Goal: Transaction & Acquisition: Purchase product/service

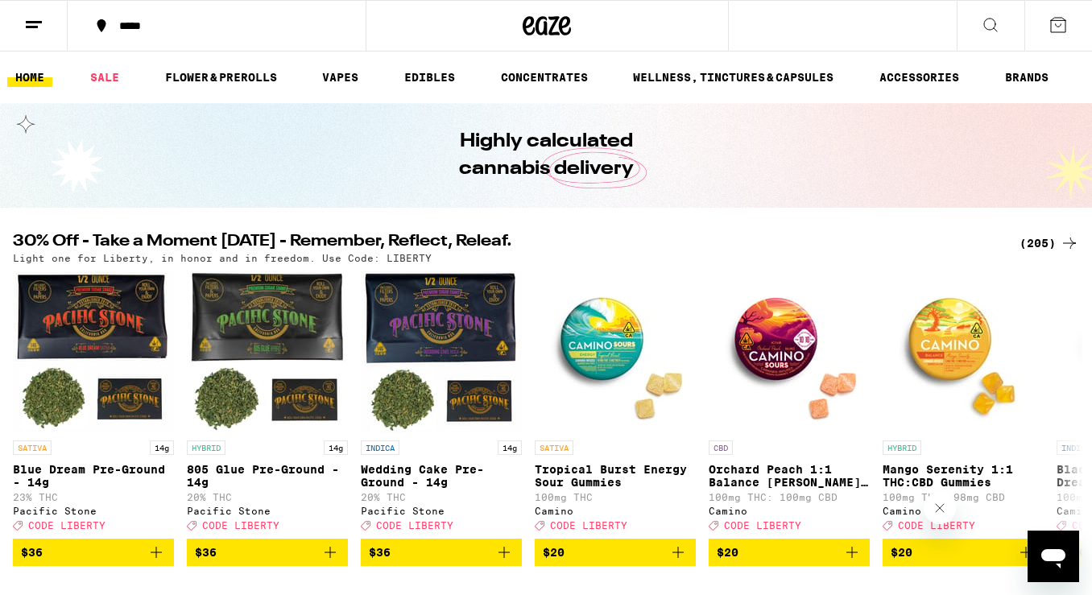
click at [137, 18] on button "*****" at bounding box center [217, 26] width 298 height 48
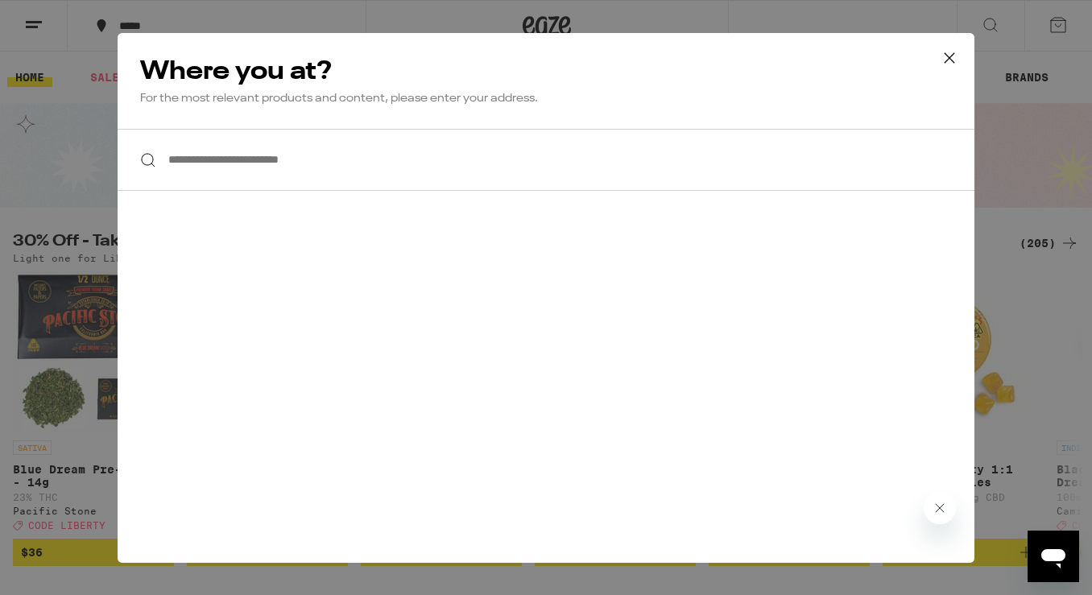
click at [304, 159] on input "**********" at bounding box center [546, 160] width 857 height 62
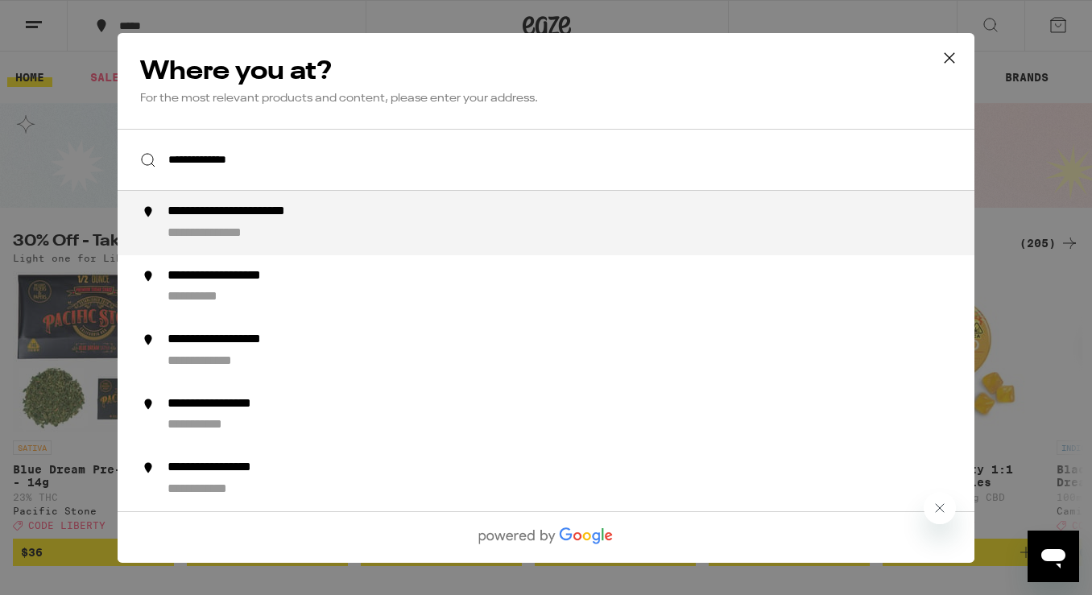
click at [327, 237] on div "**********" at bounding box center [577, 223] width 821 height 39
type input "**********"
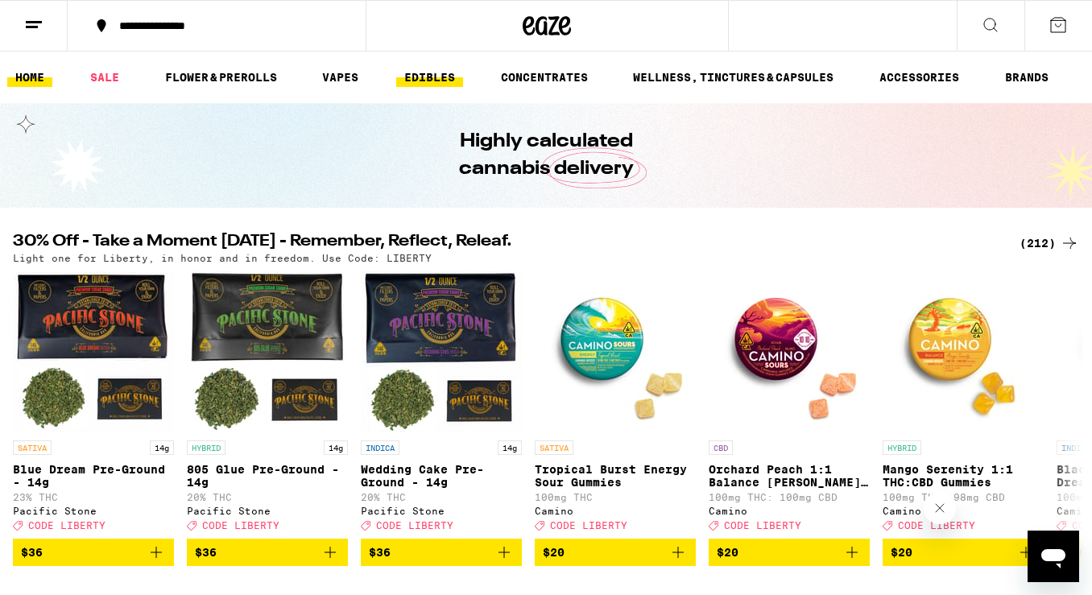
click at [417, 76] on link "EDIBLES" at bounding box center [429, 77] width 67 height 19
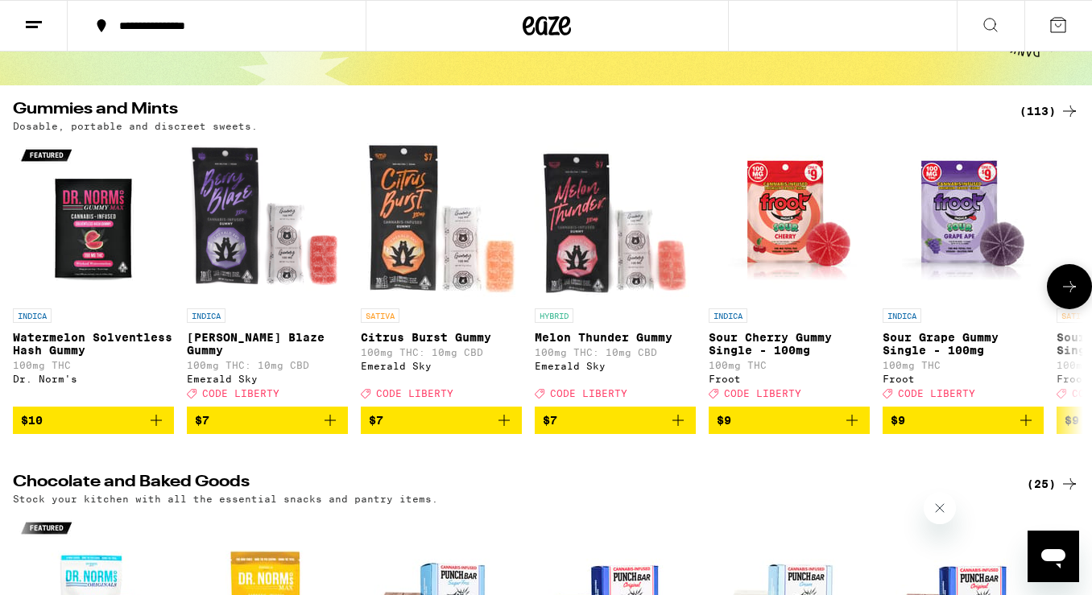
scroll to position [12, 0]
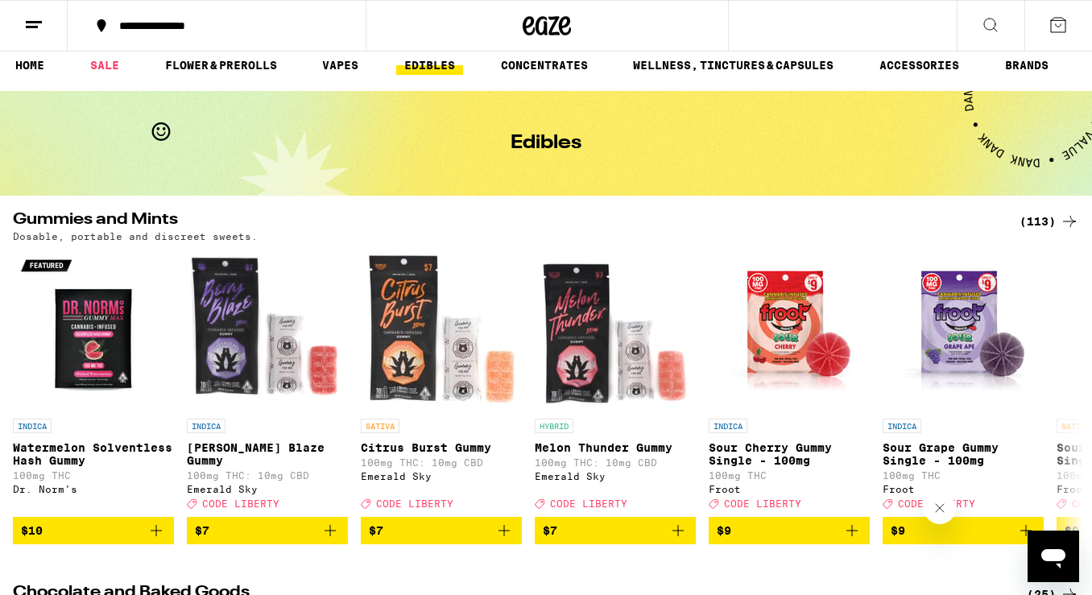
click at [841, 221] on div "(113)" at bounding box center [1049, 221] width 60 height 19
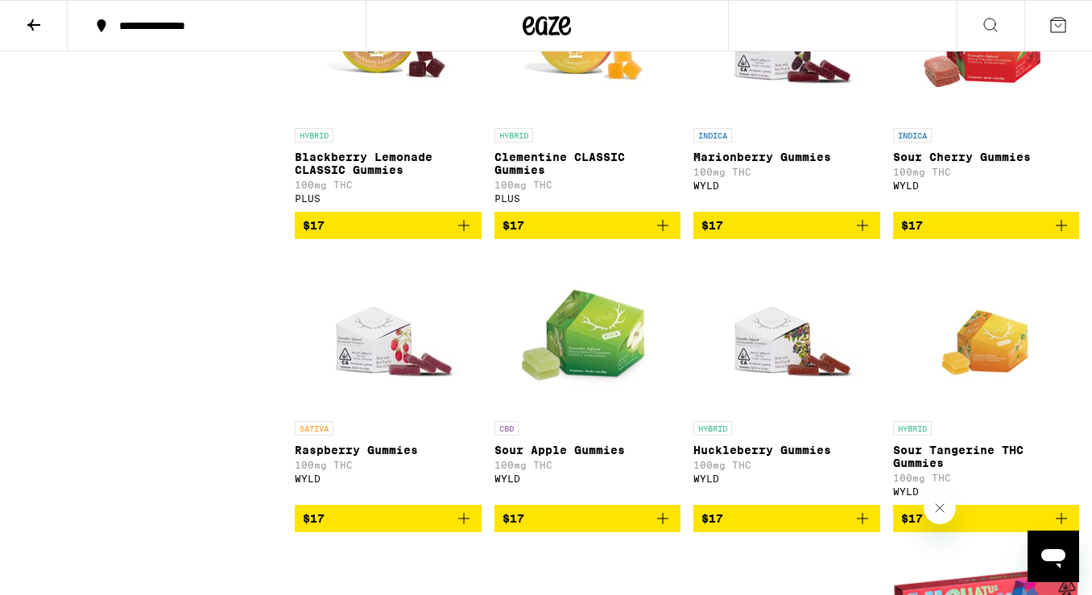
scroll to position [3290, 0]
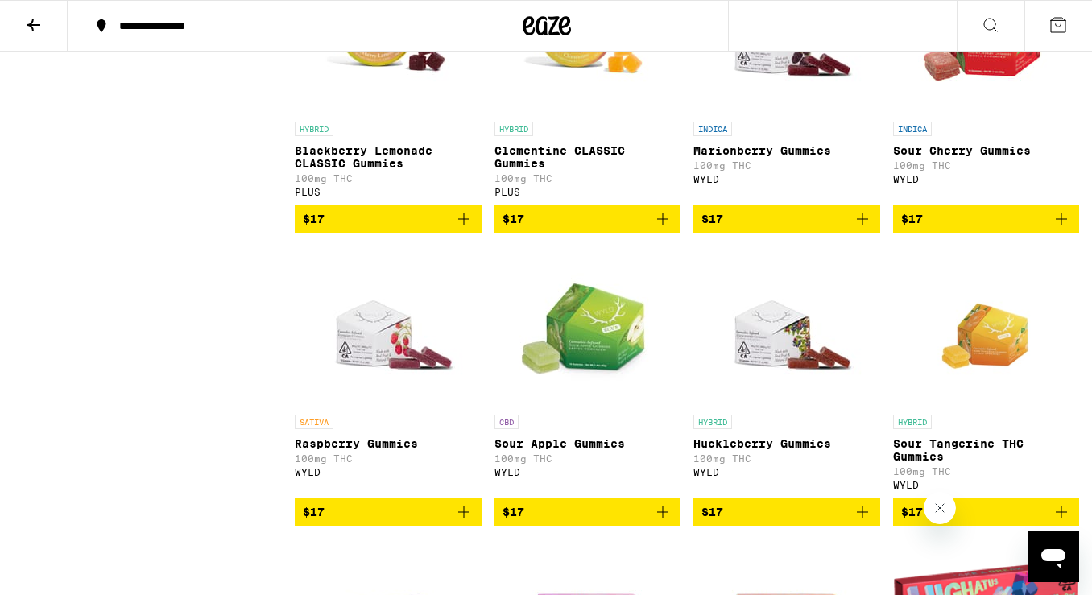
click at [841, 225] on icon "Add to bag" at bounding box center [862, 218] width 11 height 11
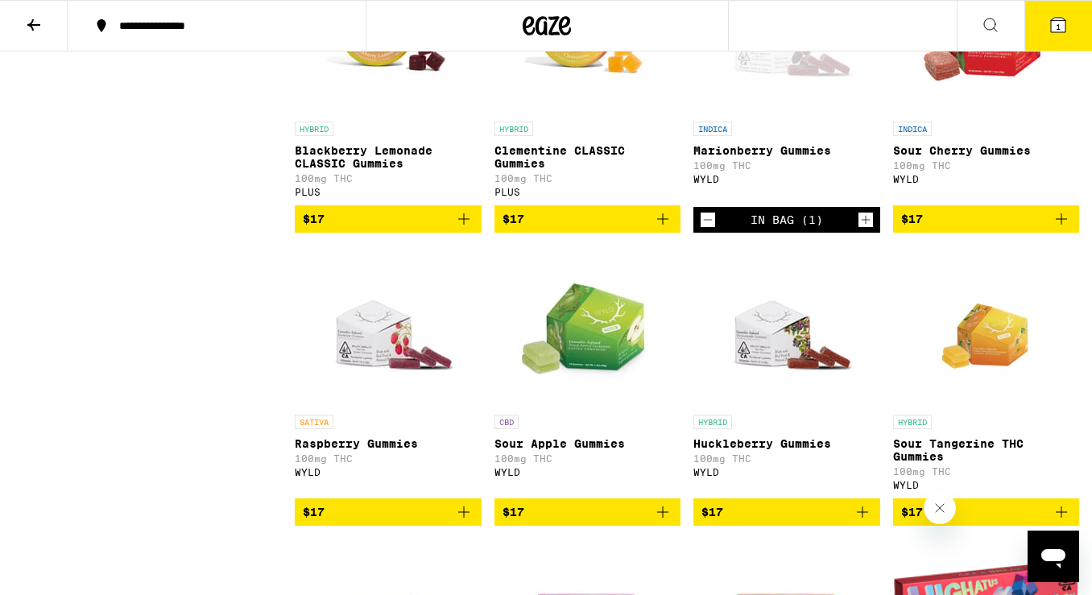
scroll to position [3342, 0]
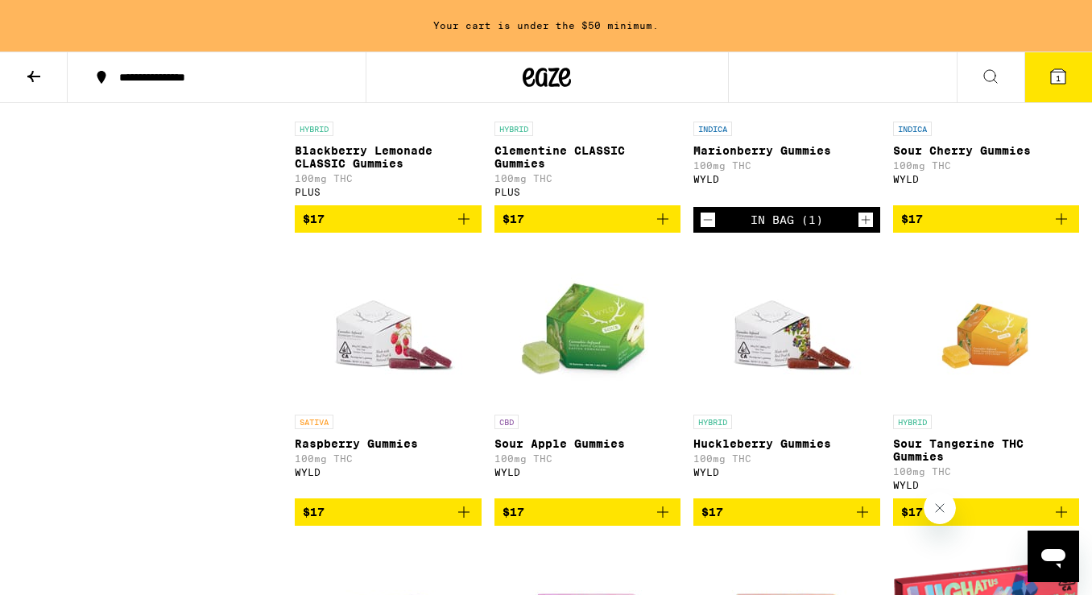
click at [841, 229] on icon "Increment" at bounding box center [865, 219] width 14 height 19
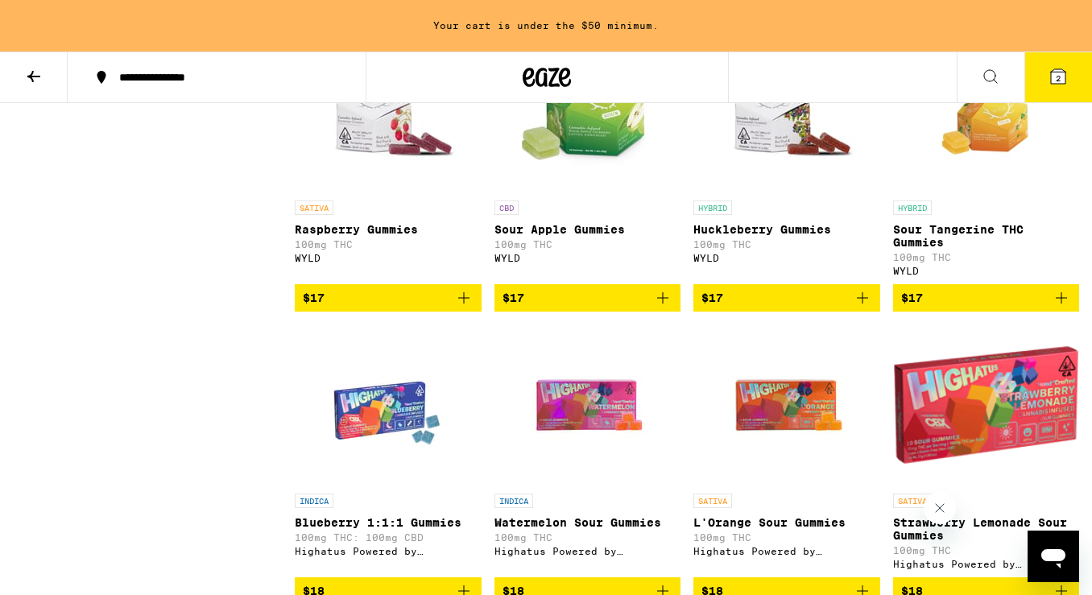
click at [841, 308] on icon "Add to bag" at bounding box center [862, 297] width 19 height 19
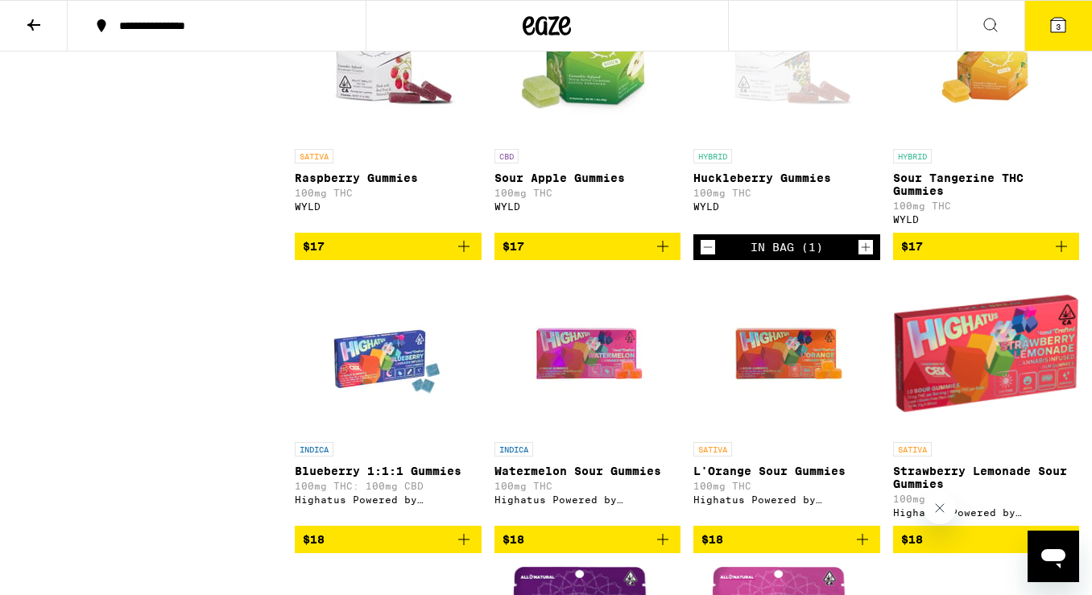
scroll to position [3504, 0]
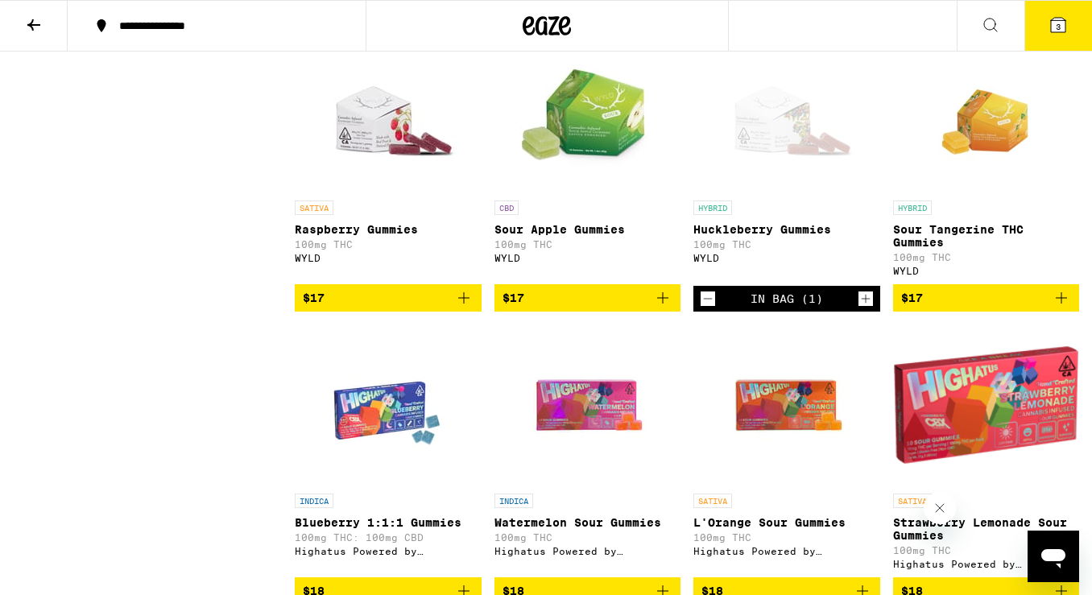
click at [841, 308] on icon "Increment" at bounding box center [865, 298] width 14 height 19
click at [841, 304] on icon "Add to bag" at bounding box center [1061, 297] width 11 height 11
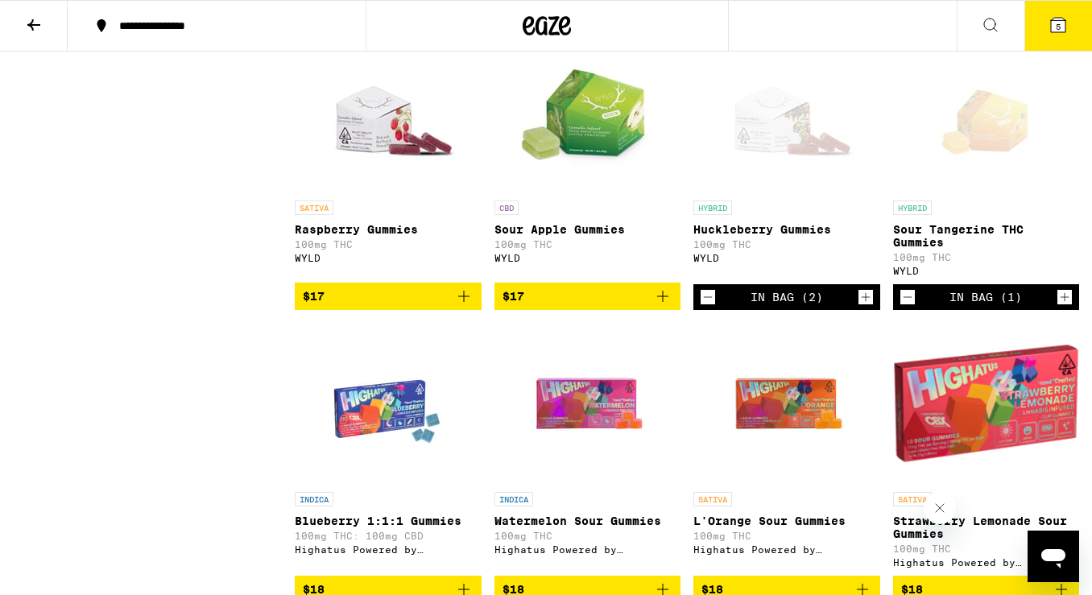
click at [841, 307] on icon "Increment" at bounding box center [1064, 296] width 14 height 19
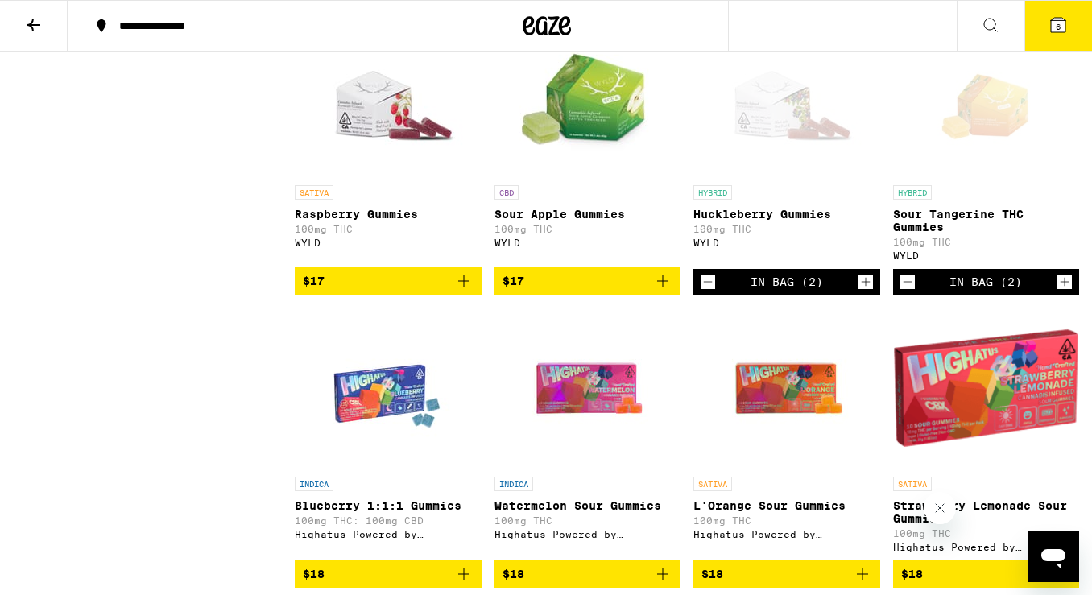
scroll to position [3519, 0]
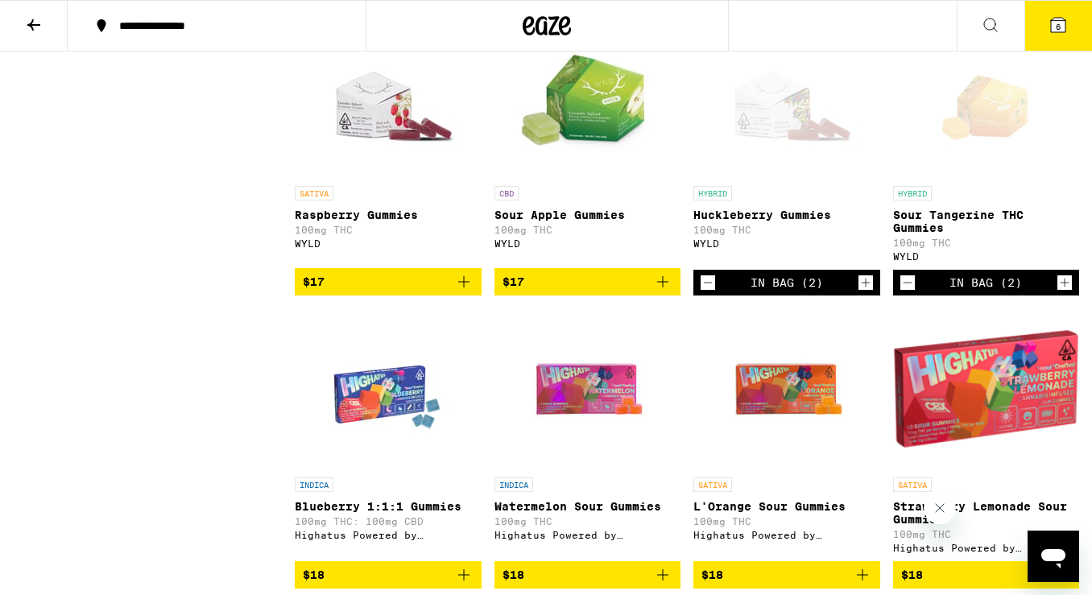
click at [841, 287] on icon "Increment" at bounding box center [1065, 283] width 9 height 9
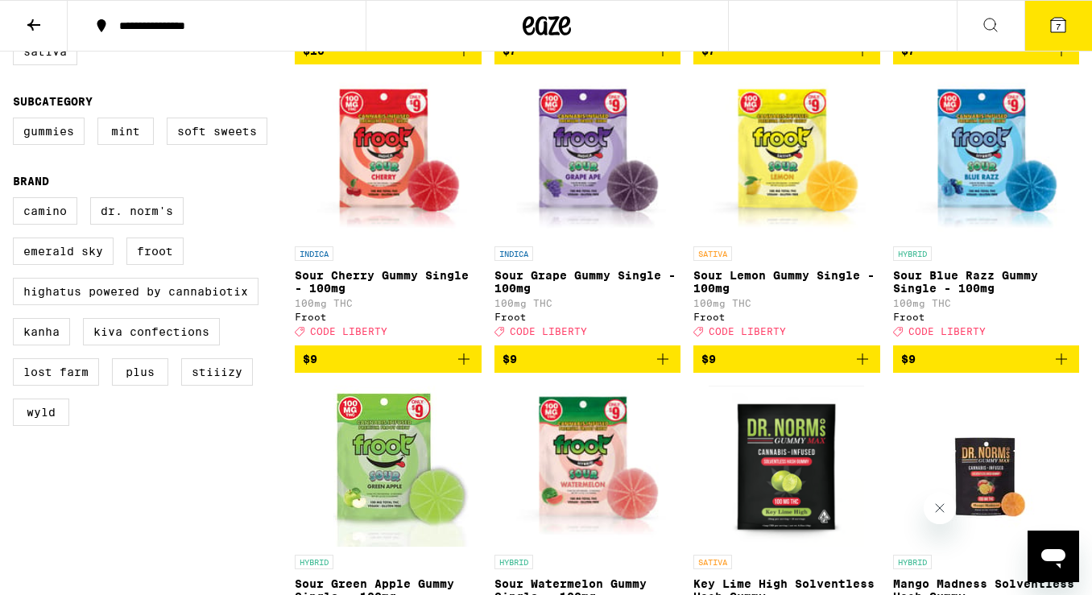
scroll to position [0, 0]
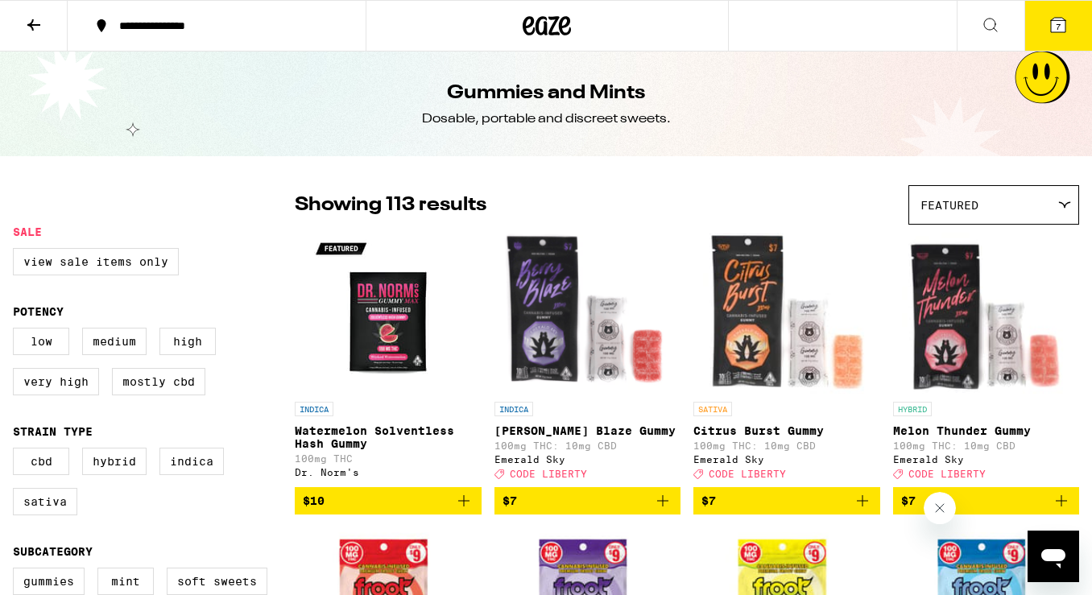
click at [35, 31] on icon at bounding box center [33, 24] width 19 height 19
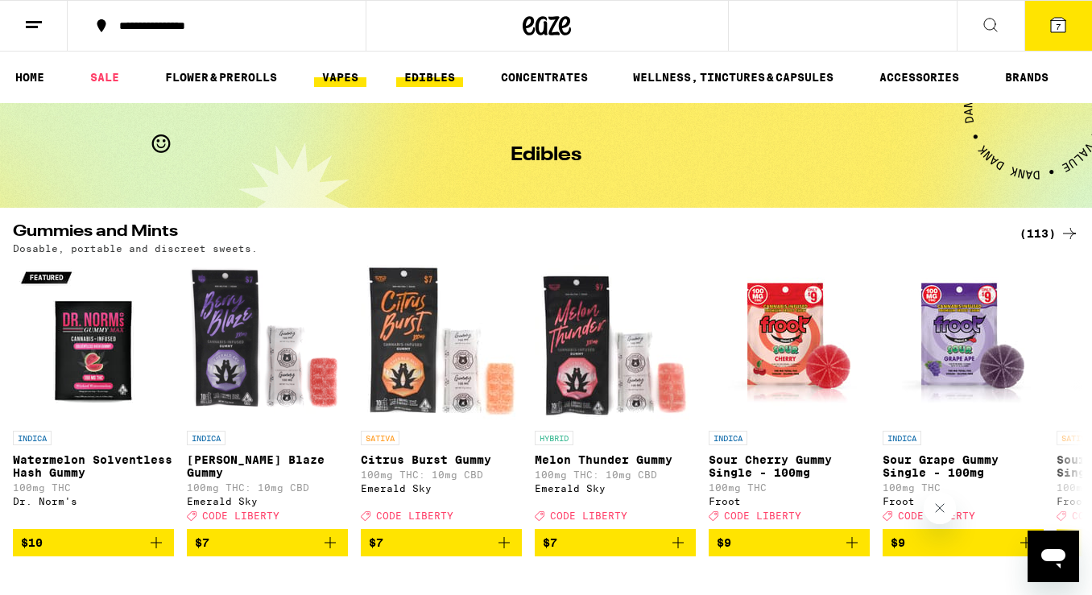
click at [333, 79] on link "VAPES" at bounding box center [340, 77] width 52 height 19
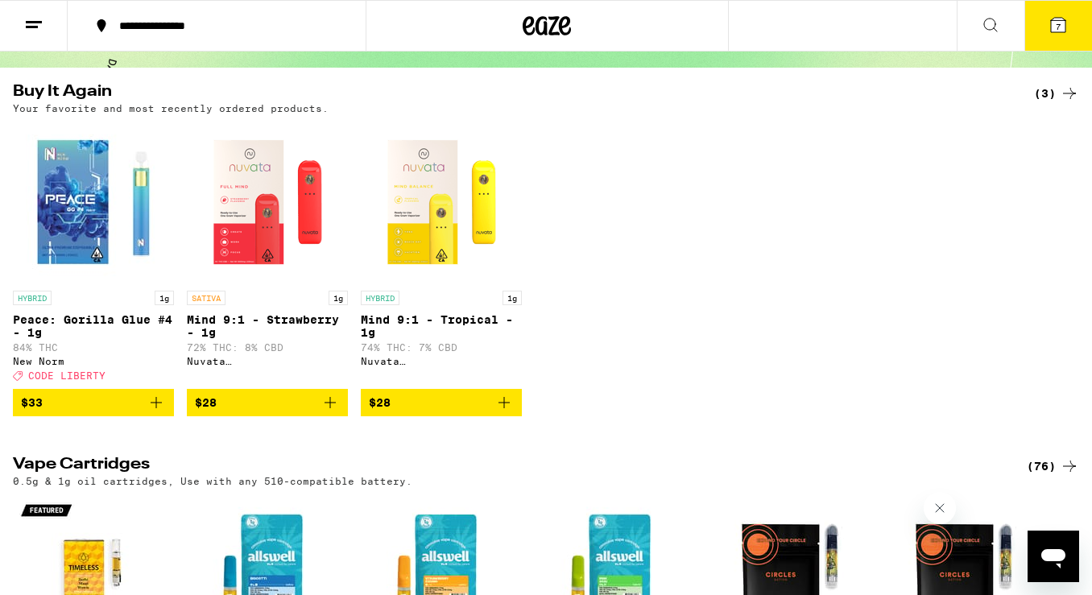
scroll to position [151, 0]
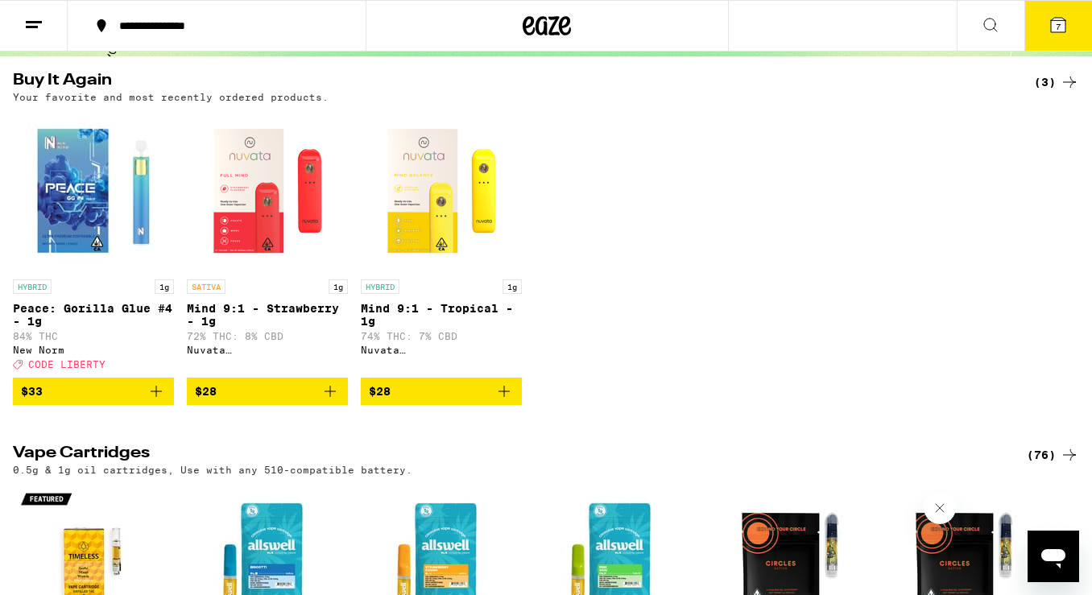
click at [502, 401] on icon "Add to bag" at bounding box center [503, 391] width 19 height 19
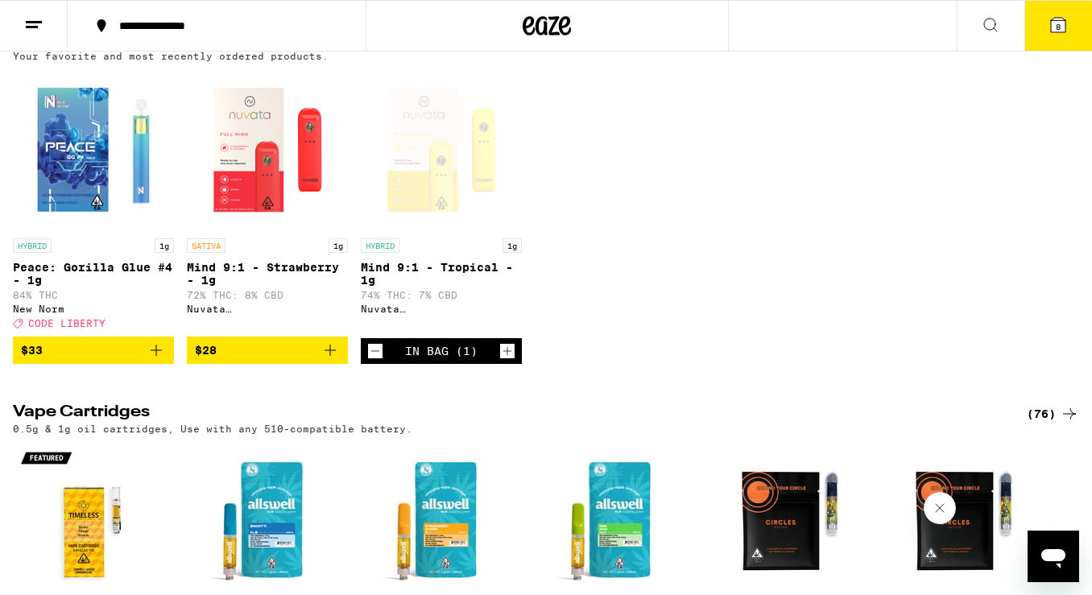
scroll to position [193, 0]
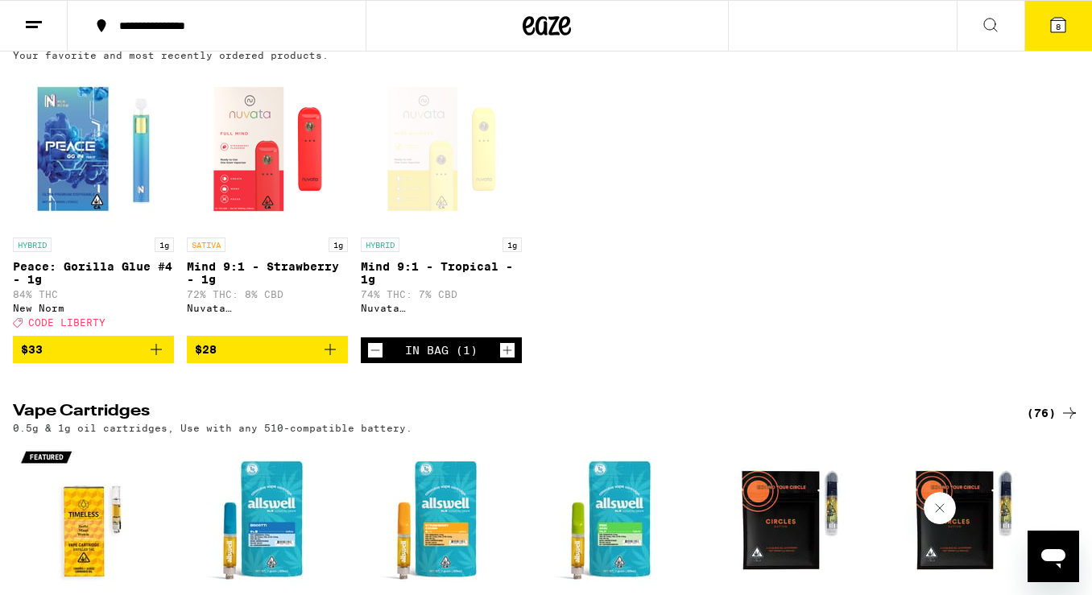
click at [68, 159] on img "Open page for Peace: Gorilla Glue #4 - 1g from New Norm" at bounding box center [93, 148] width 161 height 161
click at [154, 359] on icon "Add to bag" at bounding box center [156, 349] width 19 height 19
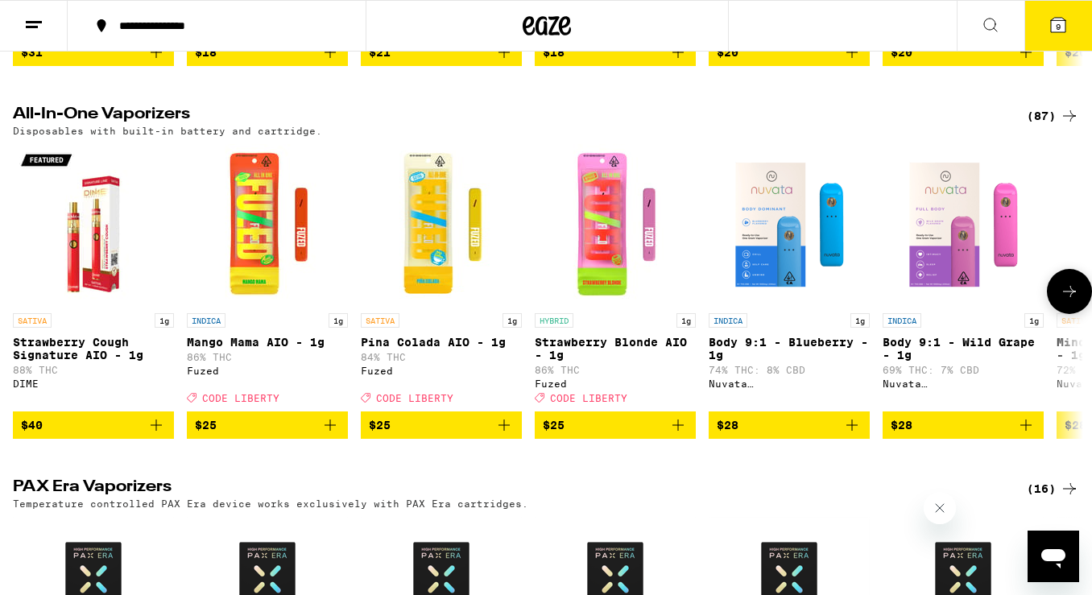
scroll to position [850, 0]
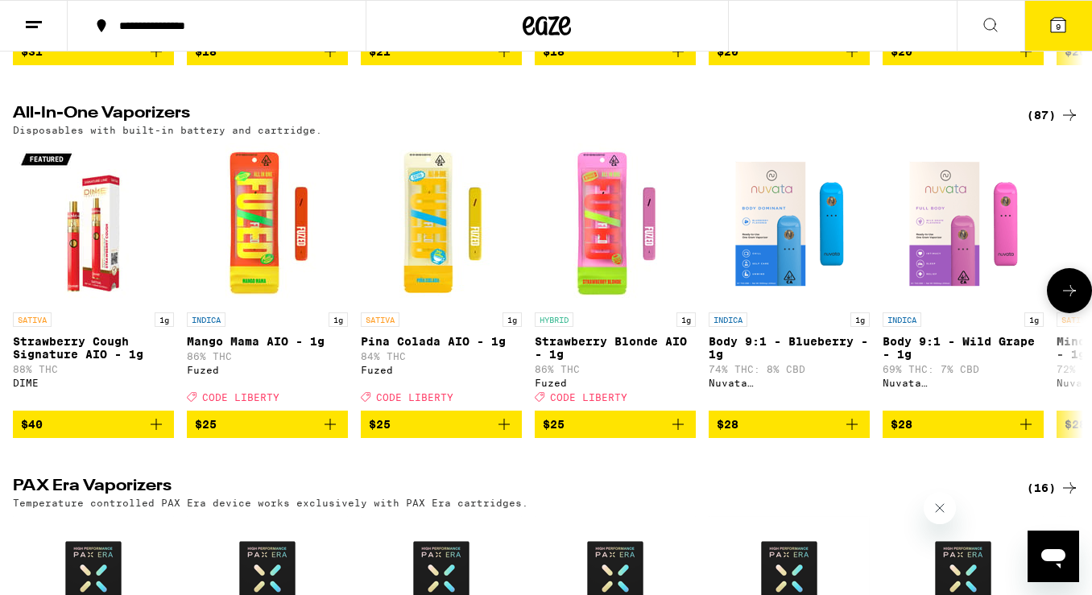
click at [789, 291] on img "Open page for Body 9:1 - Blueberry - 1g from Nuvata (CA)" at bounding box center [789, 223] width 161 height 161
click at [267, 268] on img "Open page for Mango Mama AIO - 1g from Fuzed" at bounding box center [267, 223] width 161 height 161
click at [619, 270] on img "Open page for Strawberry Blonde AIO - 1g from Fuzed" at bounding box center [615, 223] width 161 height 161
click at [331, 434] on icon "Add to bag" at bounding box center [329, 424] width 19 height 19
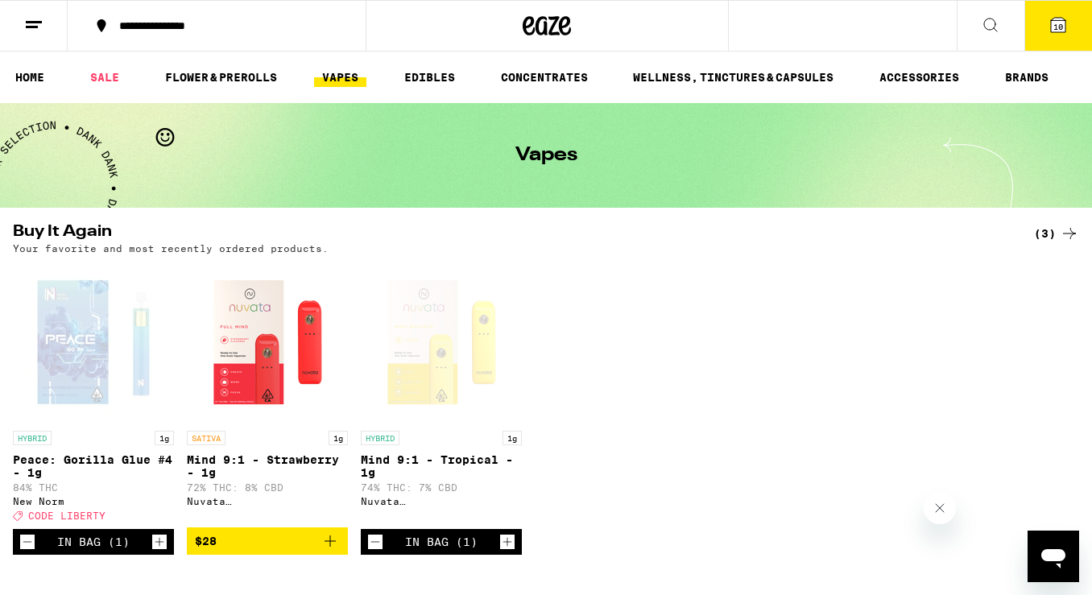
click at [841, 23] on span "10" at bounding box center [1058, 27] width 10 height 10
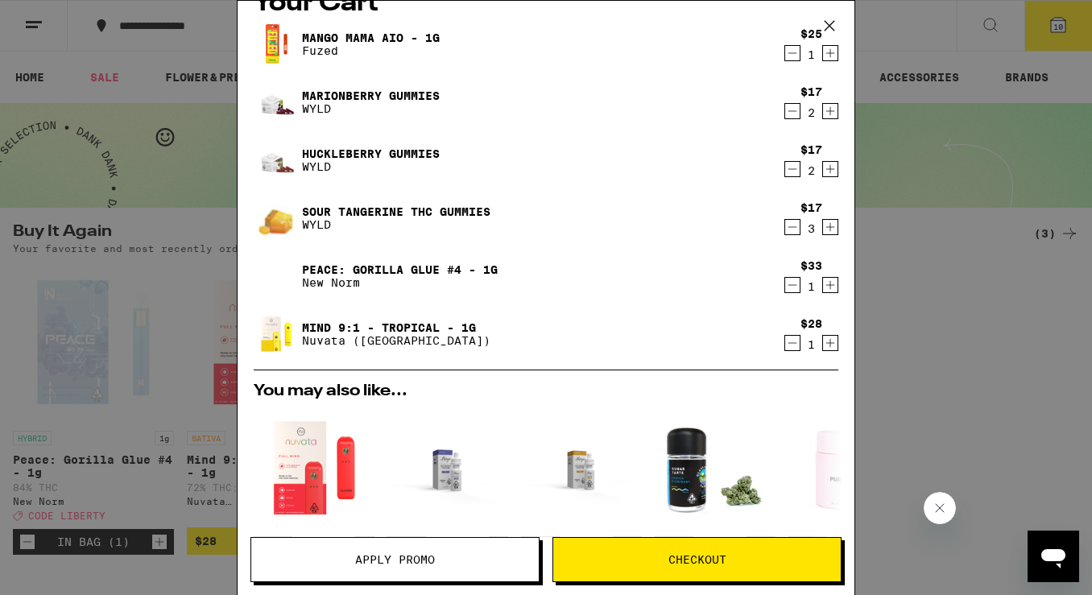
scroll to position [27, 0]
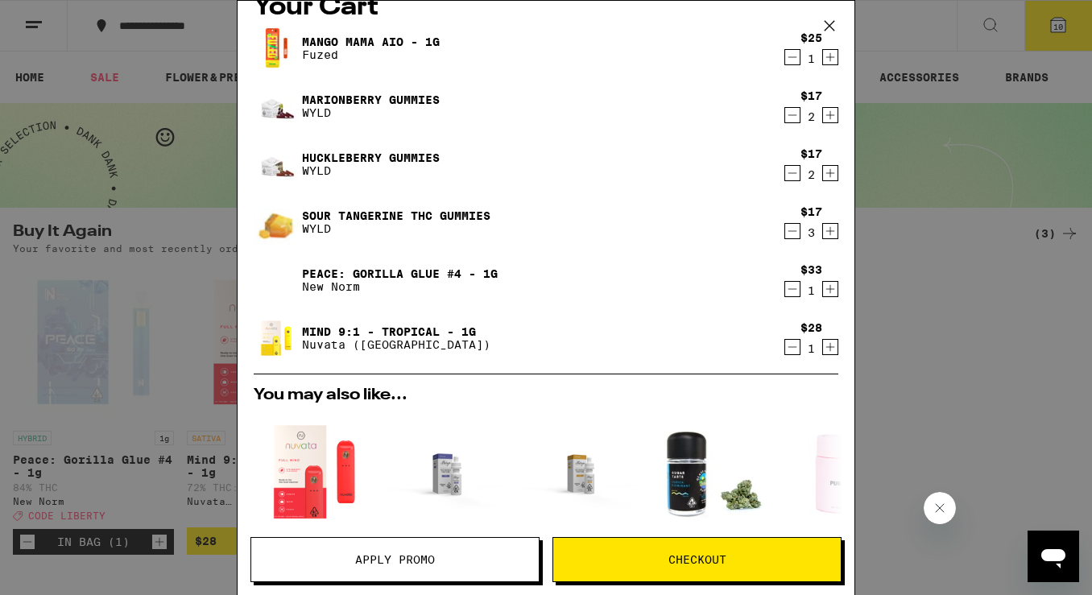
click at [793, 345] on icon "Decrement" at bounding box center [792, 346] width 14 height 19
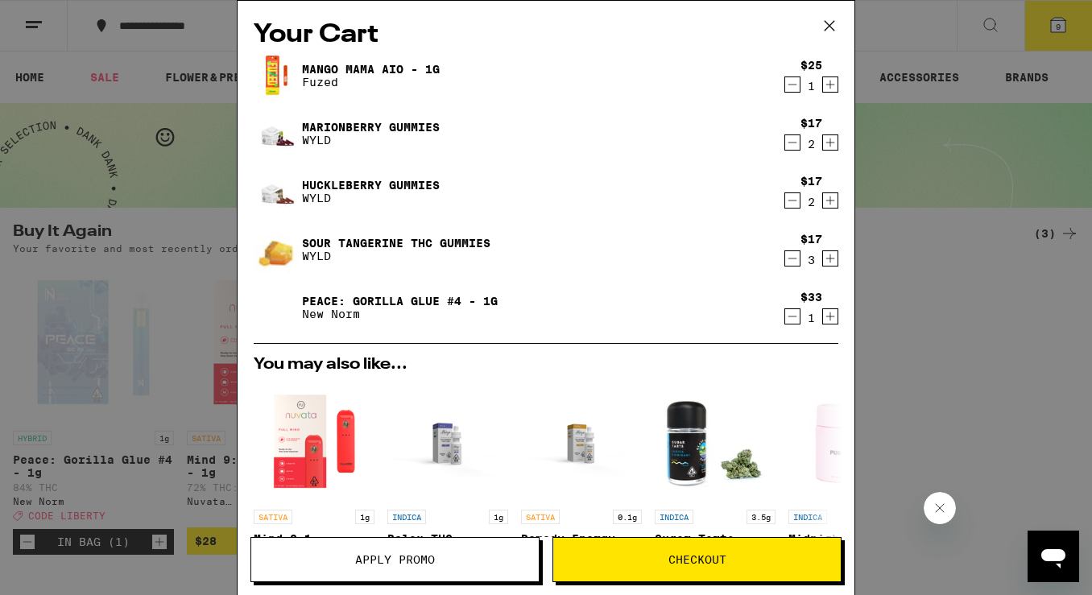
scroll to position [2, 0]
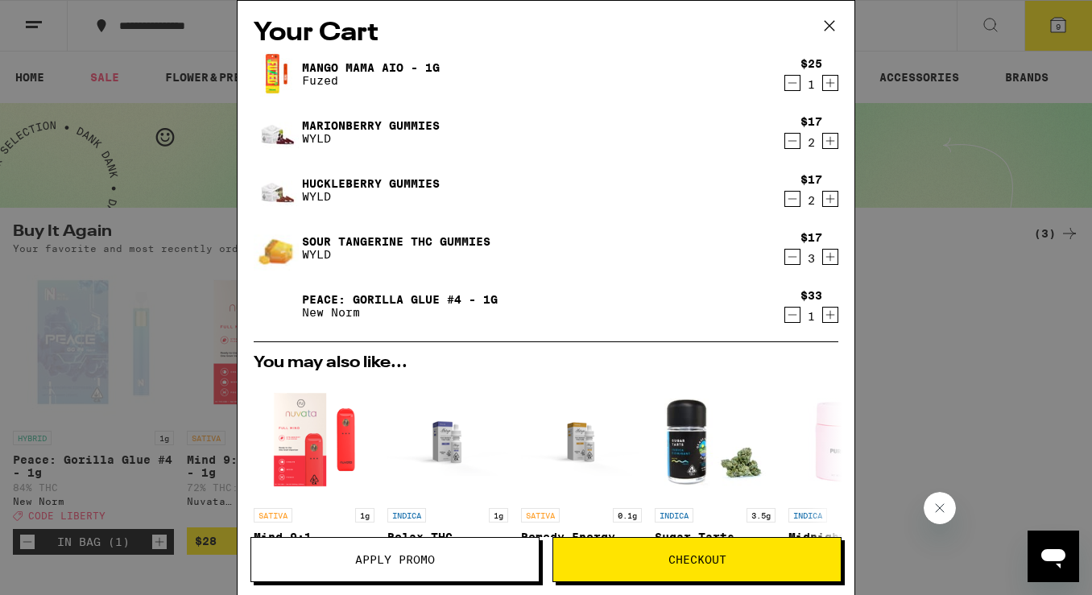
click at [421, 180] on link "Huckleberry Gummies" at bounding box center [371, 183] width 138 height 13
click at [832, 201] on icon "Increment" at bounding box center [830, 198] width 14 height 19
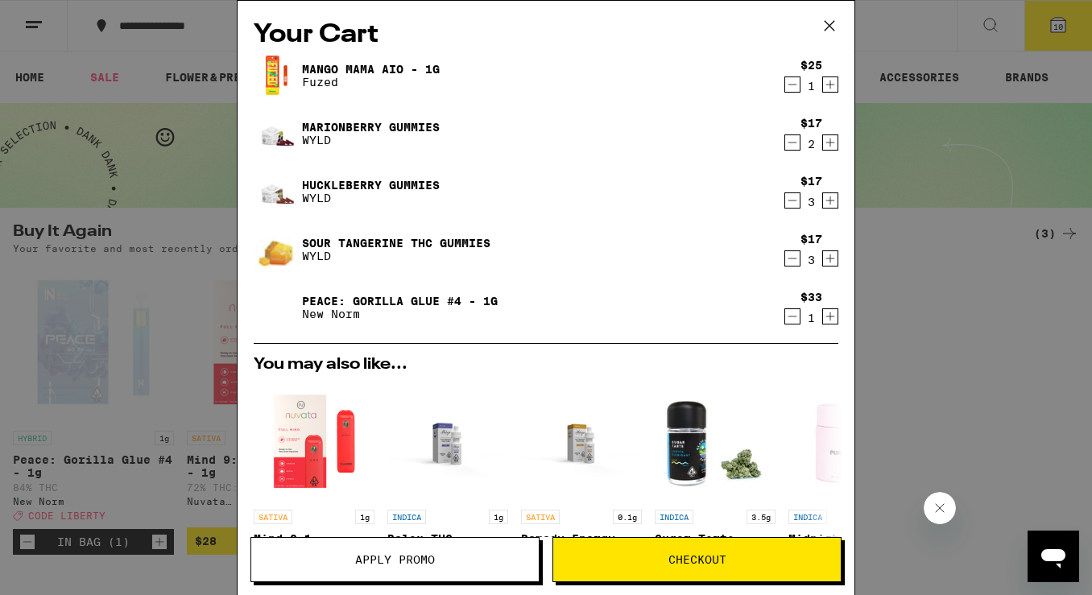
click at [788, 312] on icon "Decrement" at bounding box center [792, 316] width 14 height 19
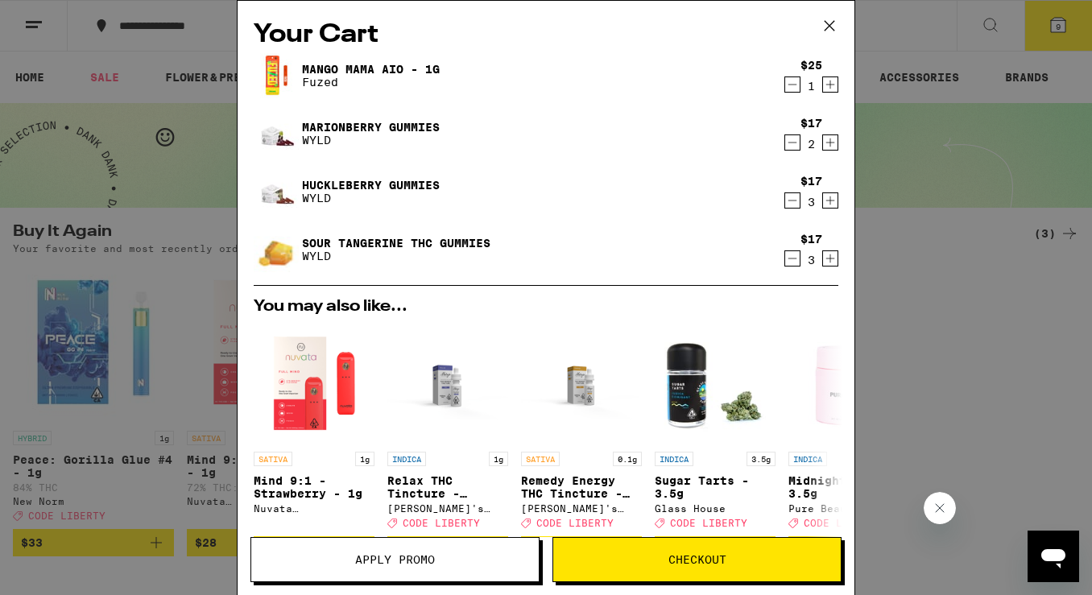
click at [841, 294] on div "Your Cart Mango Mama AIO - 1g Fuzed $25 1 Marionberry Gummies WYLD $17 2 Huckle…" at bounding box center [546, 297] width 1092 height 595
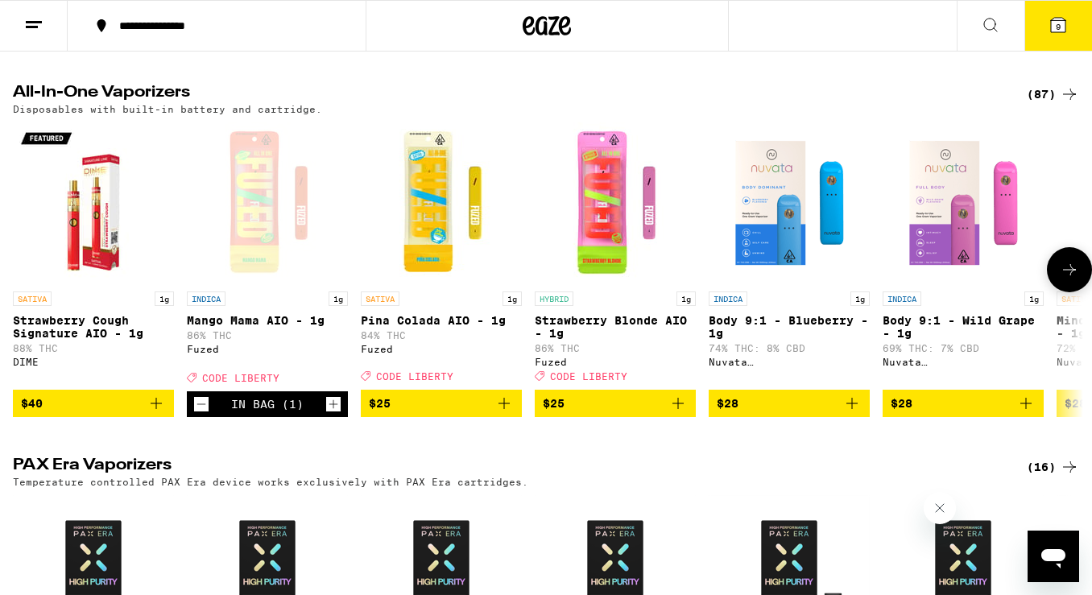
scroll to position [869, 0]
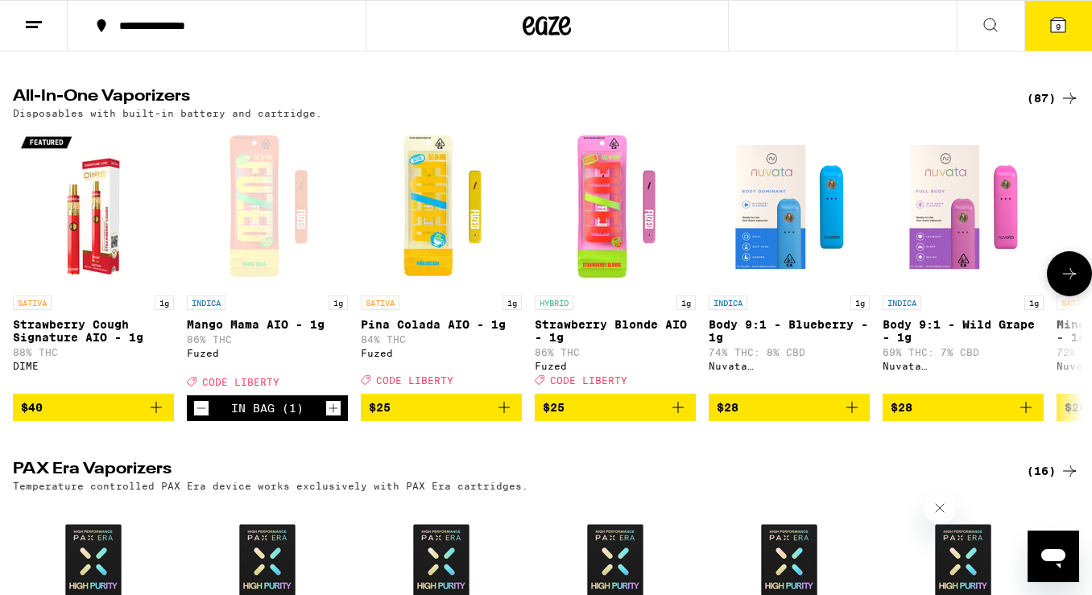
click at [684, 417] on icon "Add to bag" at bounding box center [677, 407] width 19 height 19
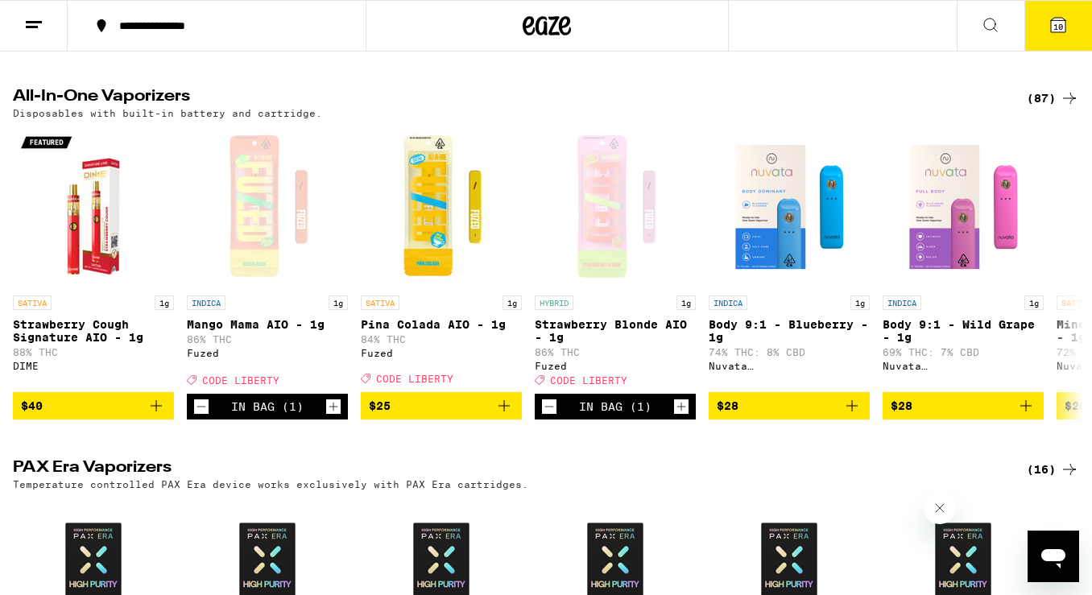
click at [841, 26] on span "10" at bounding box center [1058, 27] width 10 height 10
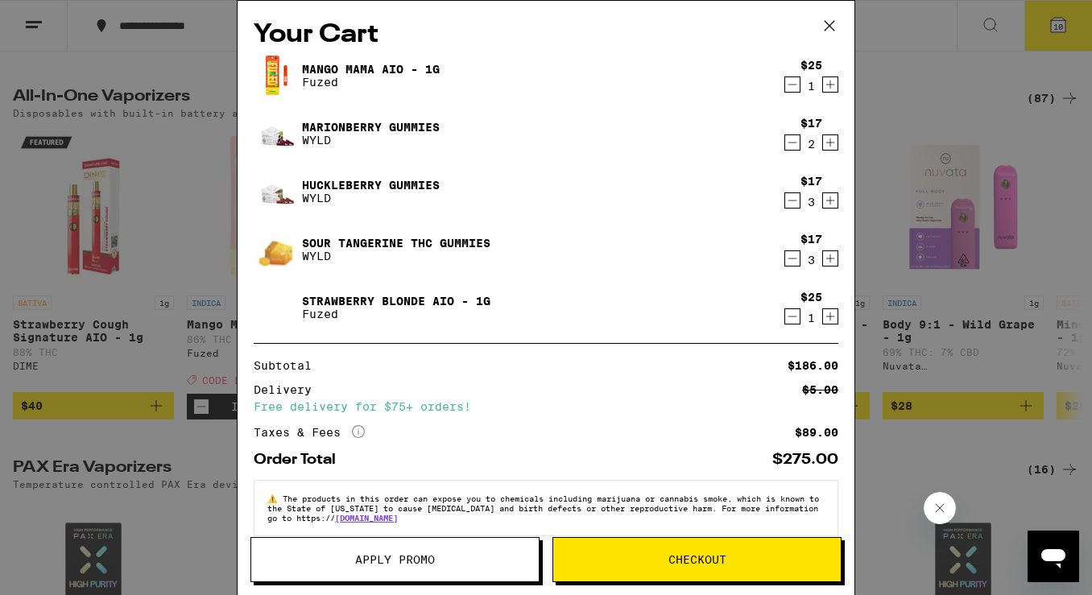
click at [430, 568] on button "Apply Promo" at bounding box center [394, 559] width 289 height 45
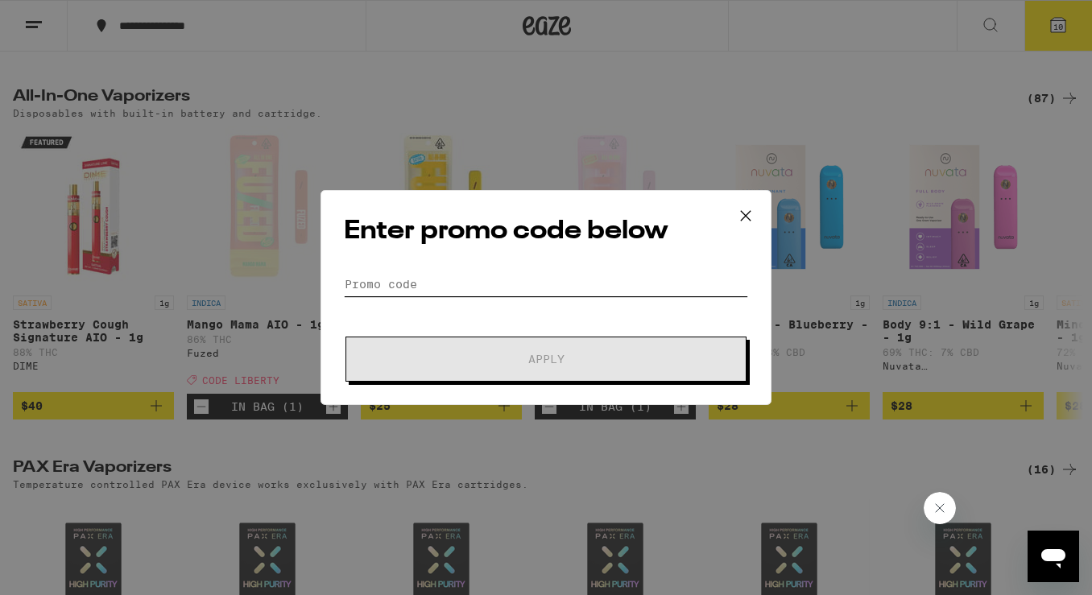
click at [472, 282] on input "Promo Code" at bounding box center [546, 284] width 404 height 24
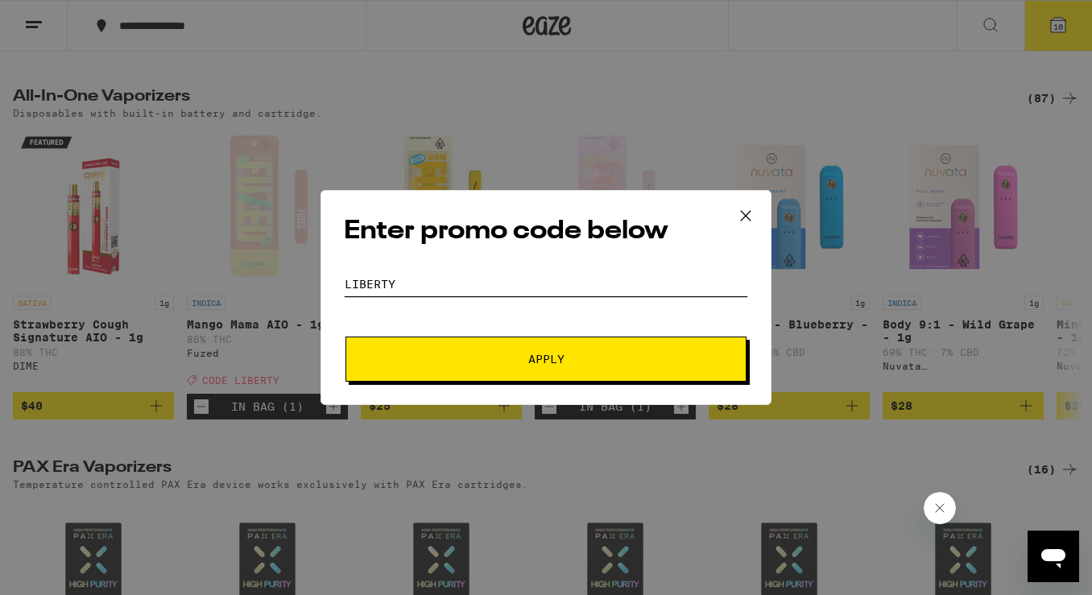
type input "LIBERTY"
click at [538, 354] on span "Apply" at bounding box center [546, 359] width 36 height 11
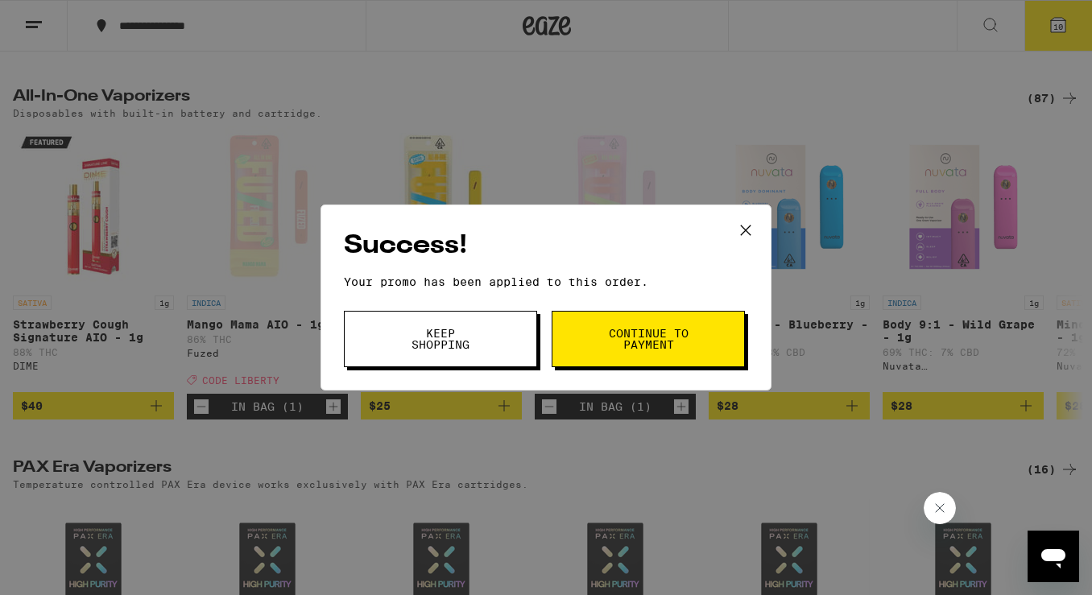
click at [631, 342] on span "Continue to payment" at bounding box center [648, 339] width 82 height 23
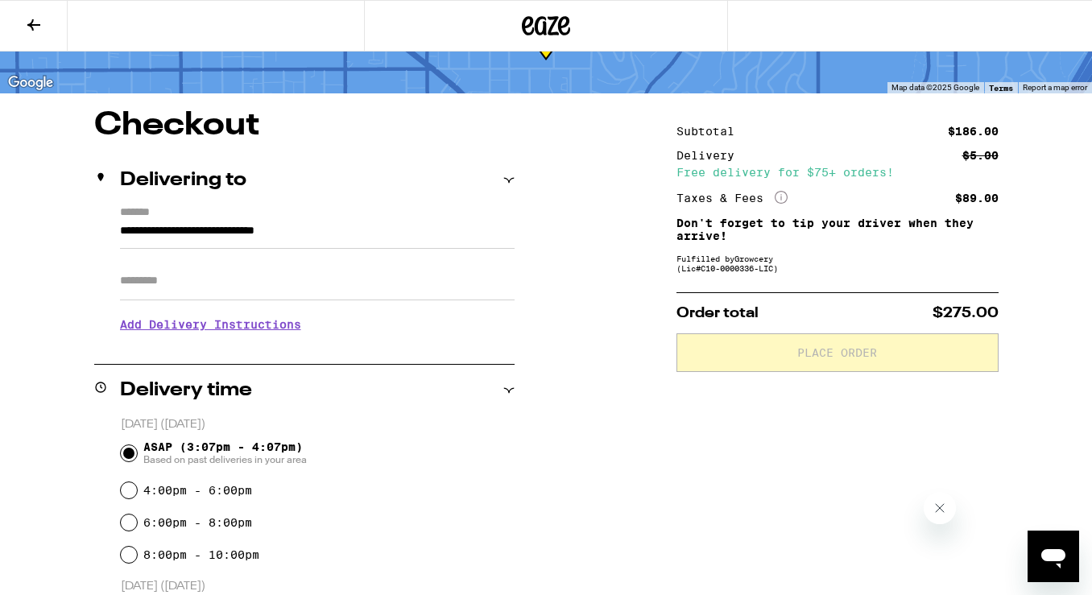
scroll to position [87, 0]
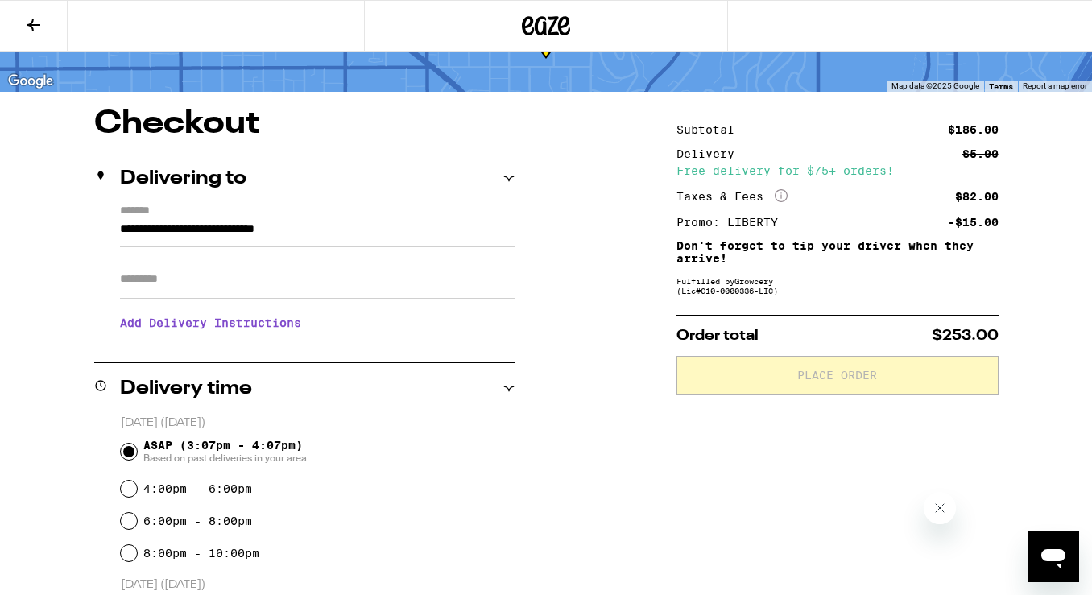
click at [267, 325] on h3 "Add Delivery Instructions" at bounding box center [317, 322] width 395 height 37
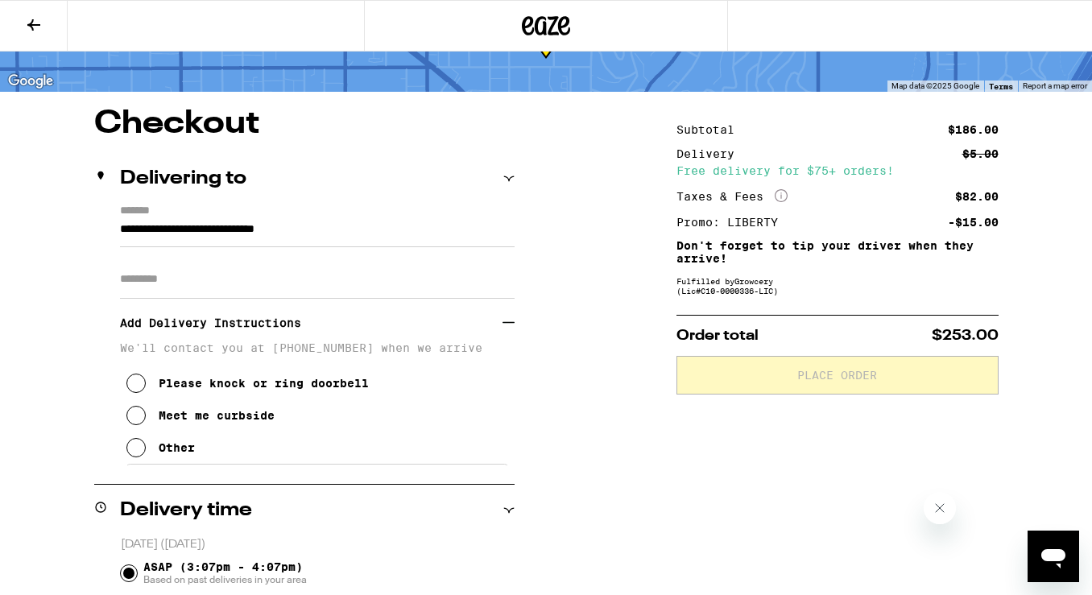
click at [179, 452] on div "Other" at bounding box center [177, 447] width 36 height 13
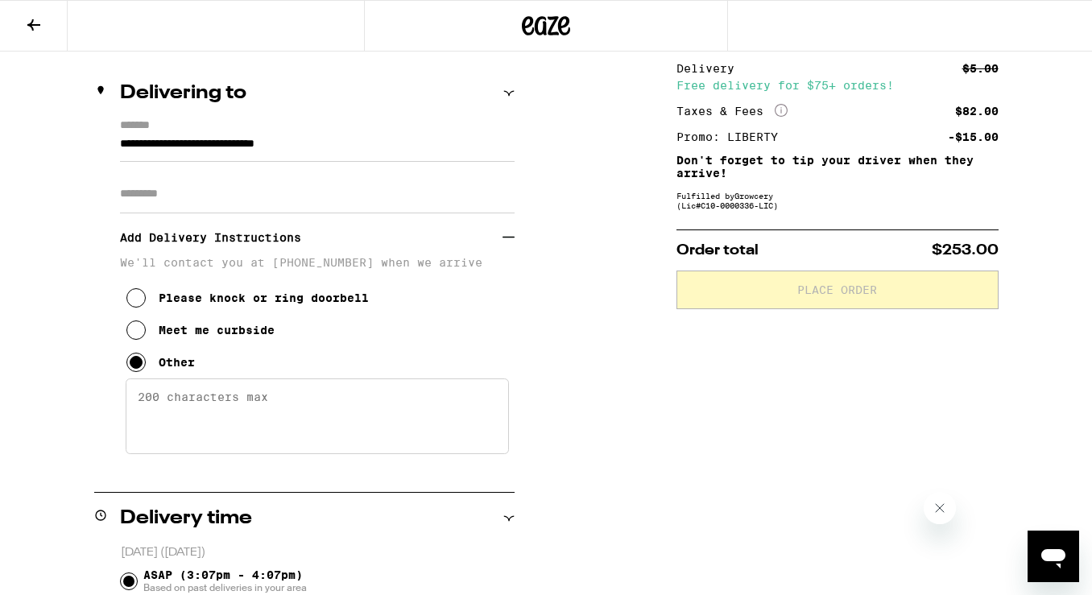
scroll to position [175, 0]
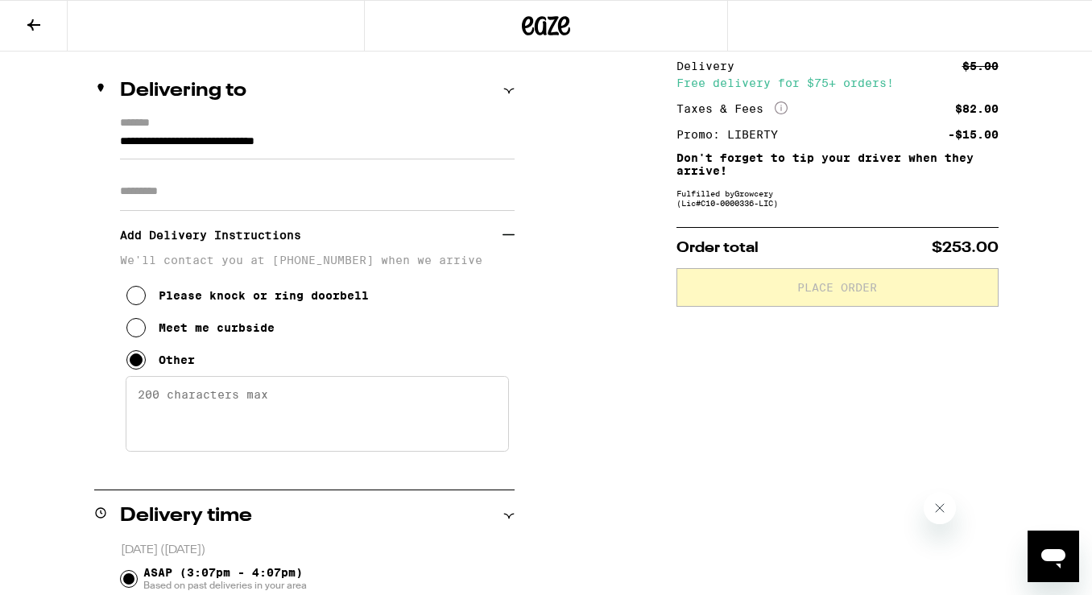
click at [202, 416] on textarea "Enter any other delivery instructions you want driver to know" at bounding box center [317, 414] width 383 height 76
click at [269, 405] on textarea "Enter via driveway. House is straight back, path entrance on the left." at bounding box center [317, 414] width 383 height 76
click at [223, 429] on textarea "Enter via driveway to the left of the mailboxes. House is straight back, path e…" at bounding box center [317, 414] width 383 height 76
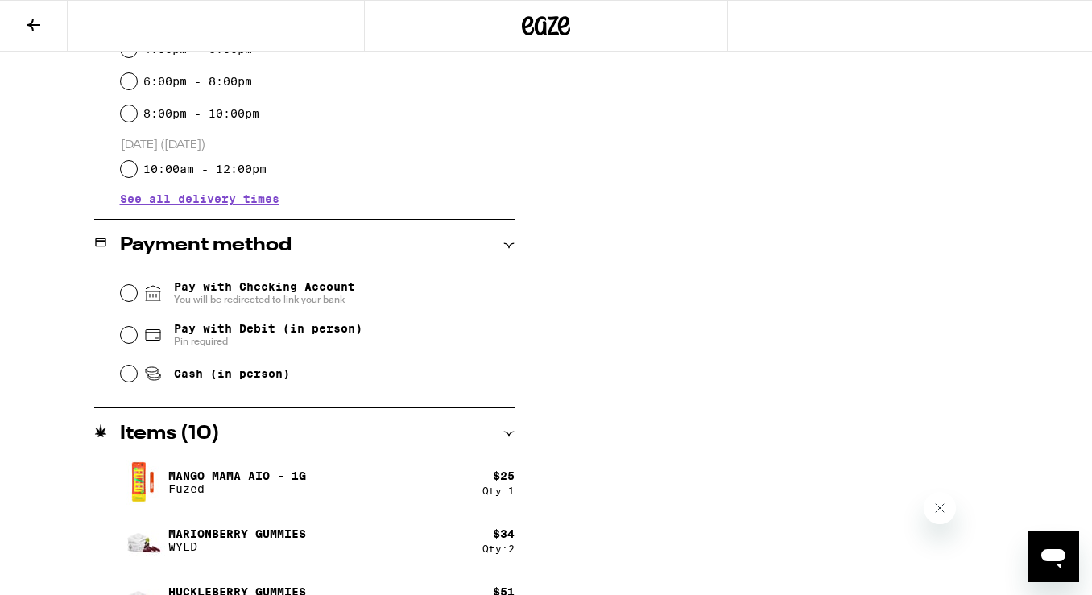
scroll to position [802, 0]
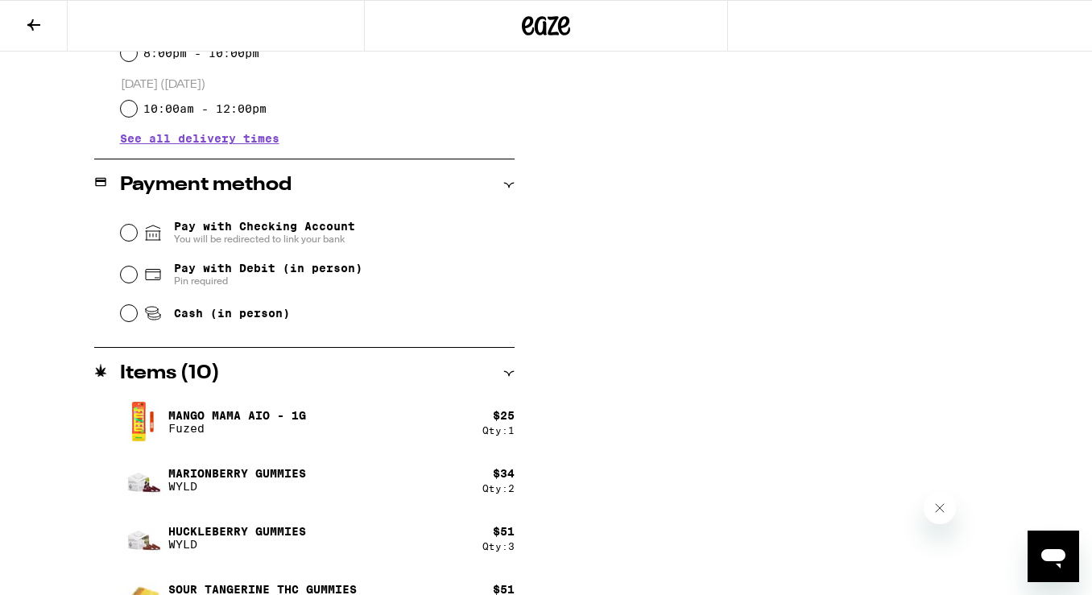
type textarea "Enter via driveway to the left of the mailboxes. House is straight back, path e…"
click at [130, 280] on input "Pay with Debit (in person) Pin required" at bounding box center [129, 275] width 16 height 16
radio input "true"
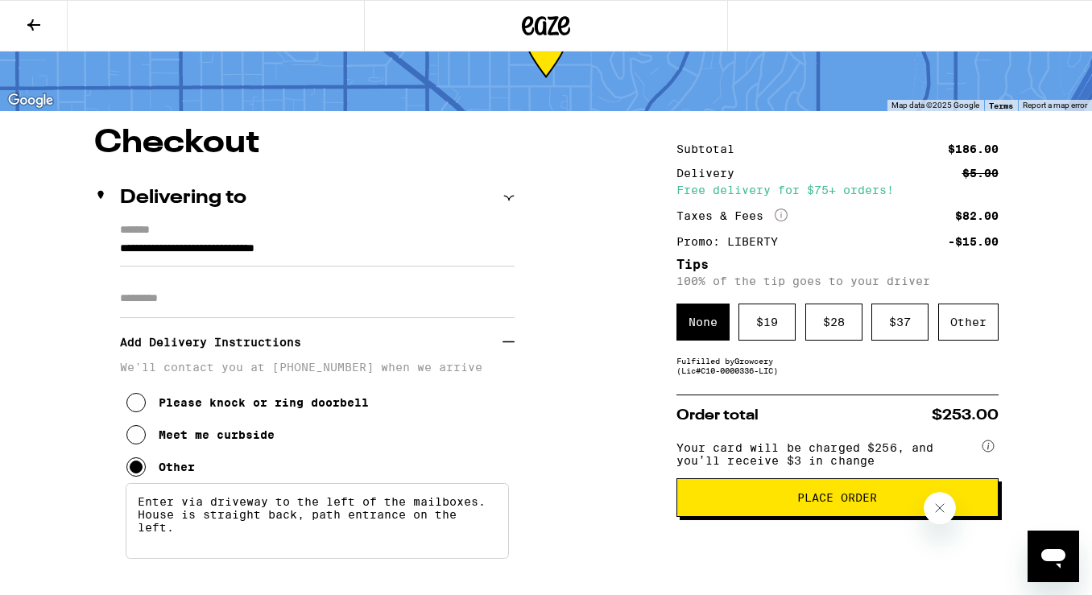
scroll to position [56, 0]
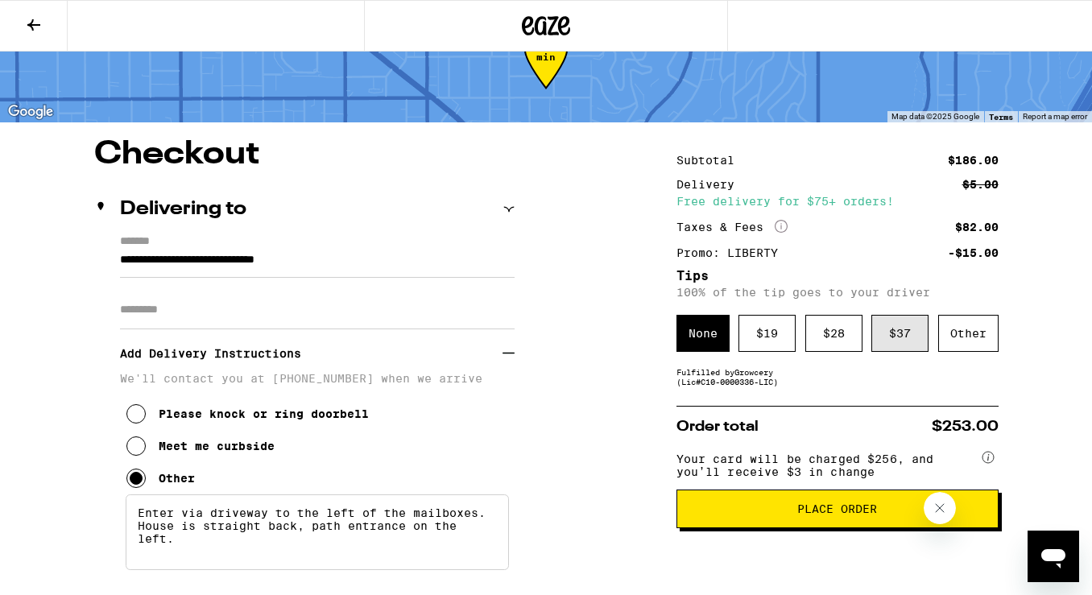
click at [841, 345] on div "$ 37" at bounding box center [899, 333] width 57 height 37
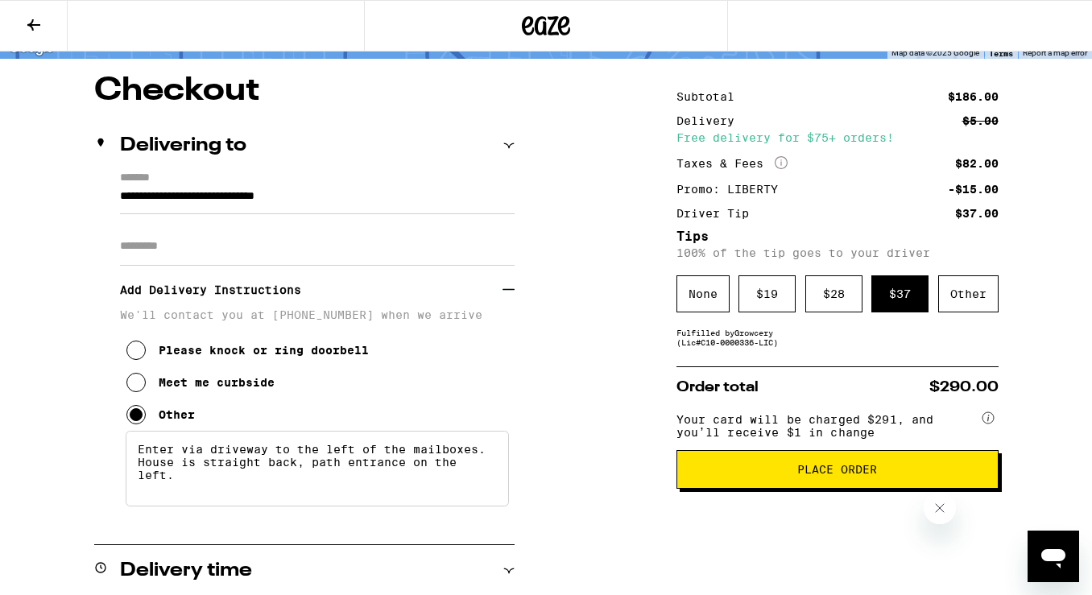
scroll to position [124, 0]
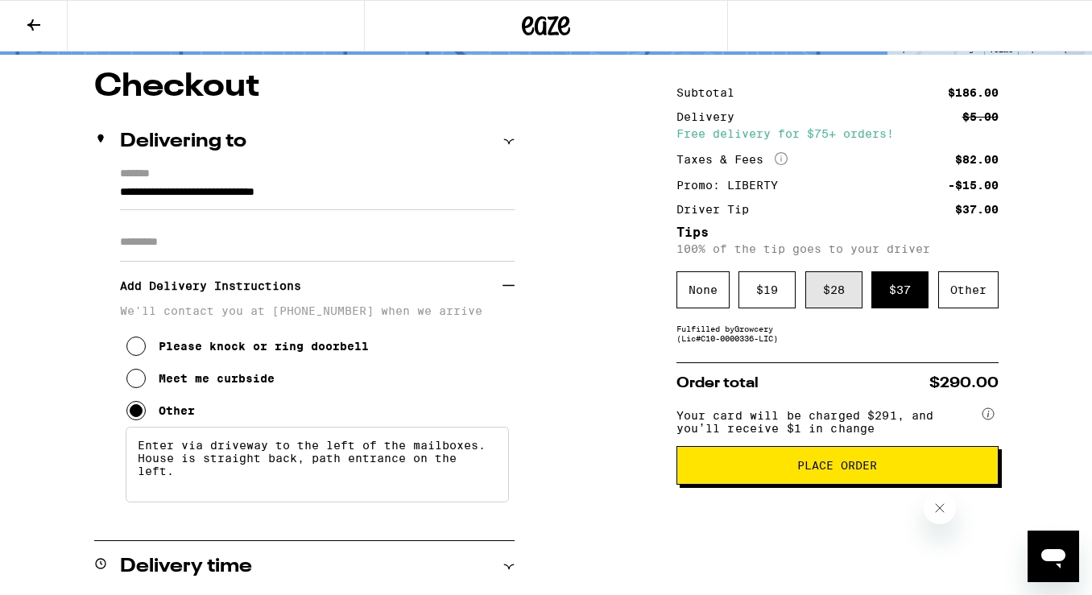
click at [829, 293] on div "$ 28" at bounding box center [833, 289] width 57 height 37
click at [803, 471] on span "Place Order" at bounding box center [837, 465] width 80 height 11
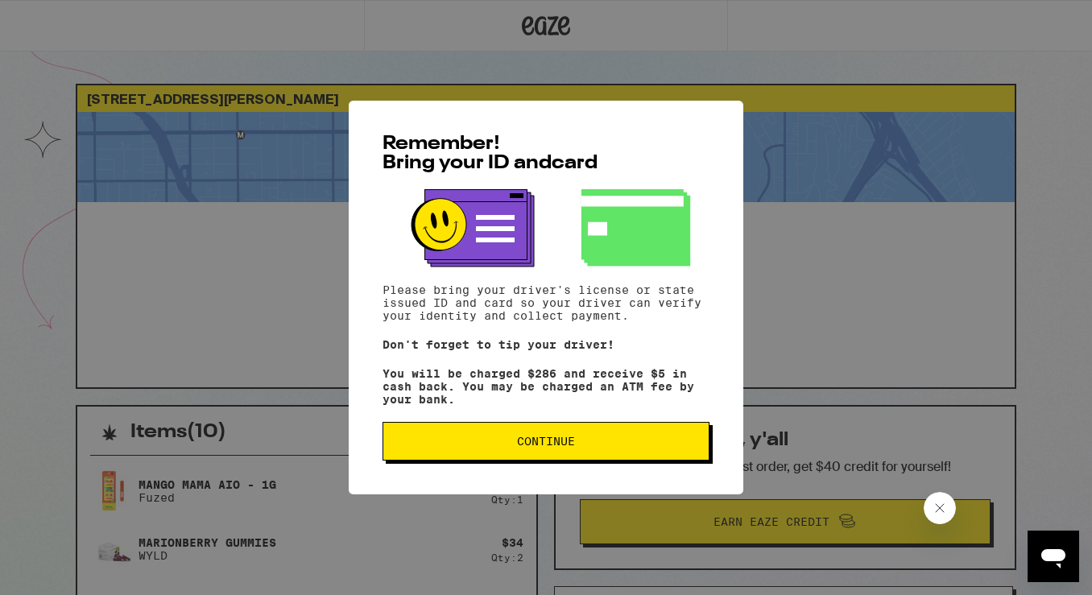
click at [661, 445] on span "Continue" at bounding box center [546, 441] width 300 height 11
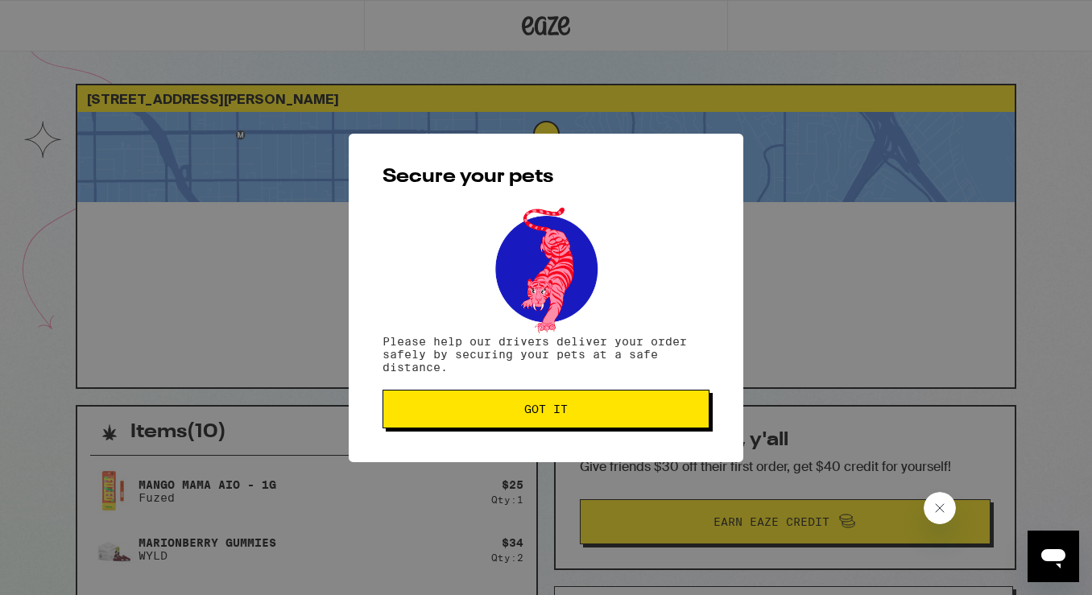
click at [630, 399] on button "Got it" at bounding box center [545, 409] width 327 height 39
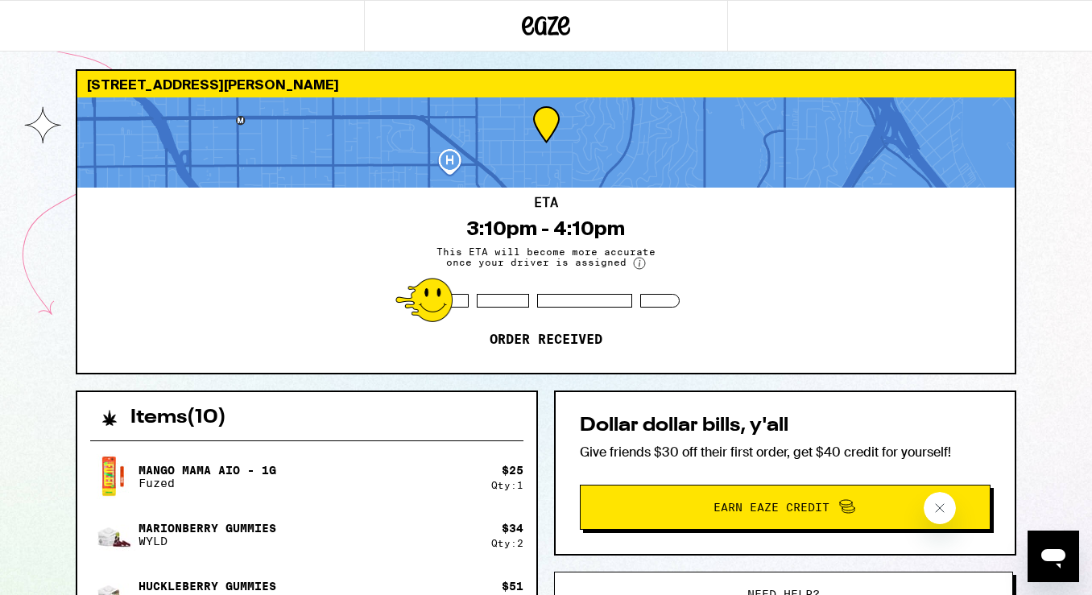
scroll to position [23, 0]
